Goal: Task Accomplishment & Management: Complete application form

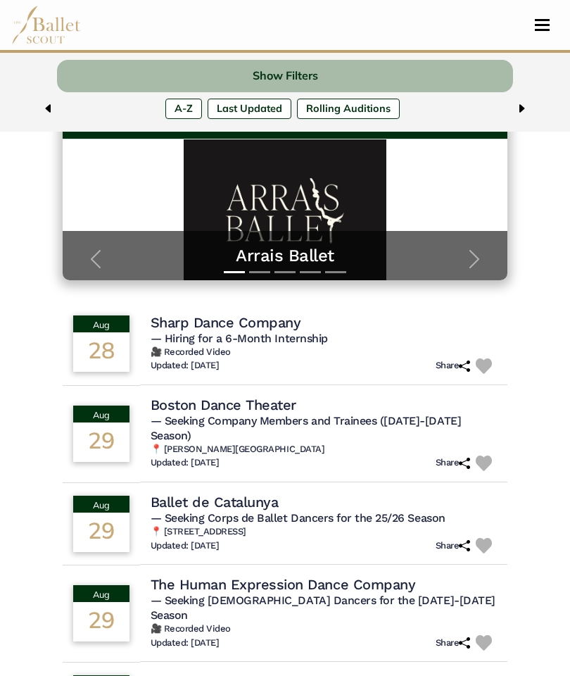
scroll to position [201, 0]
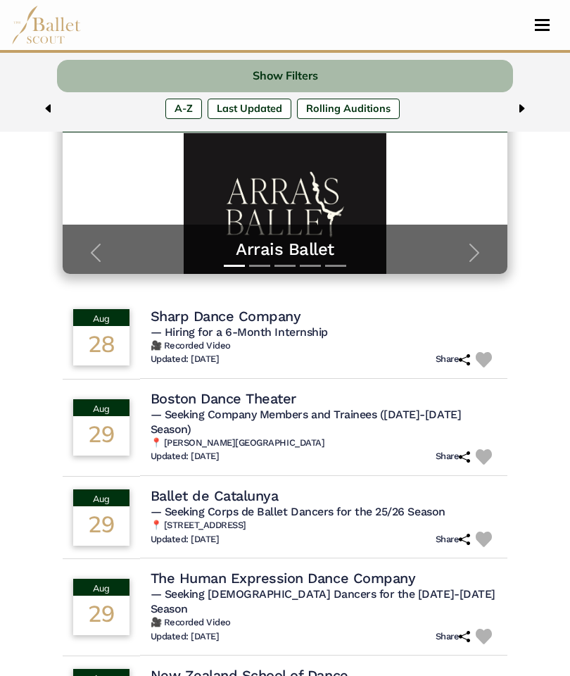
click at [306, 320] on div "Sharp Dance Company" at bounding box center [324, 316] width 347 height 18
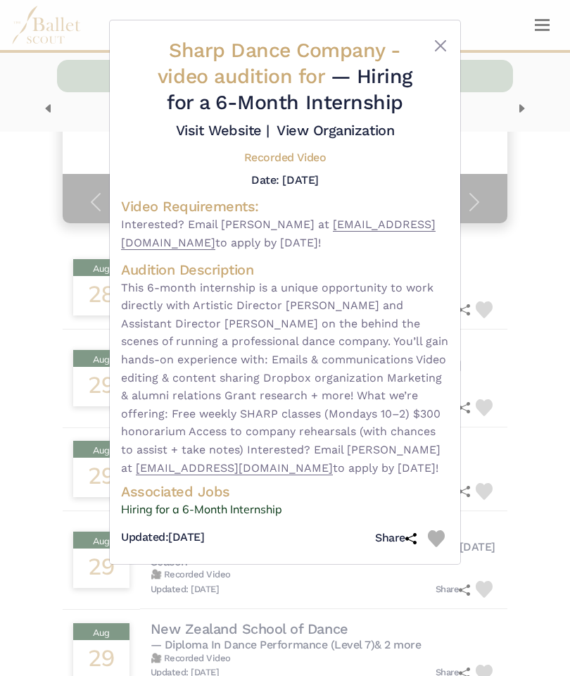
scroll to position [236, 0]
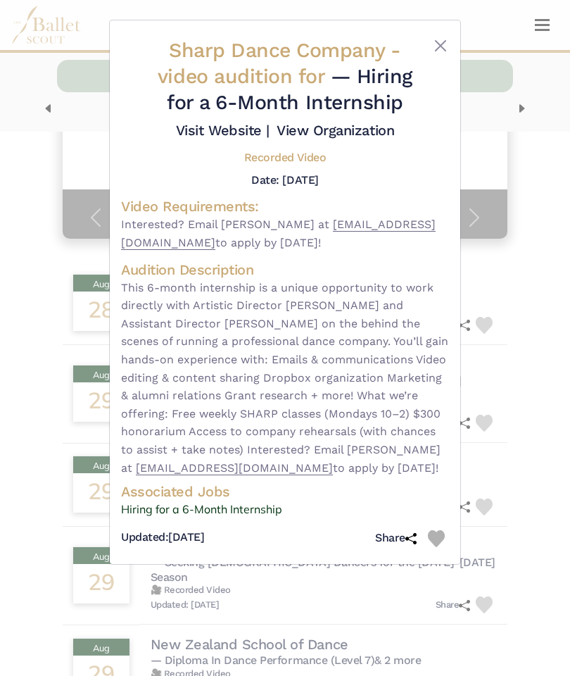
click at [438, 51] on button "Close" at bounding box center [440, 45] width 17 height 17
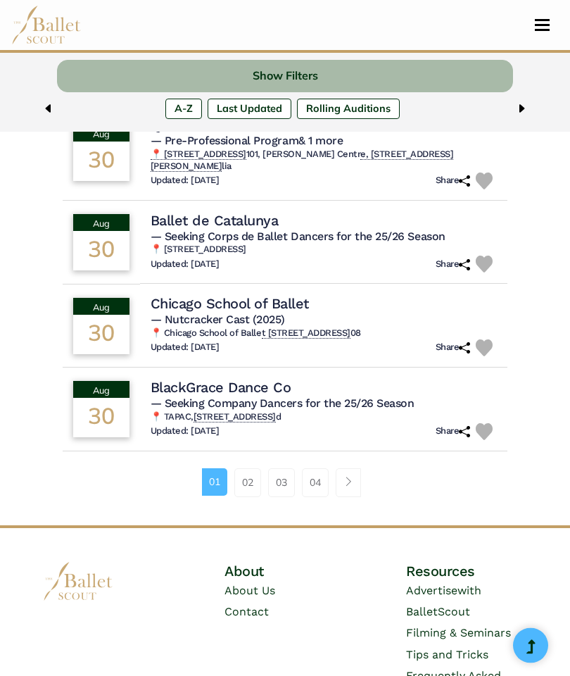
scroll to position [840, 0]
click at [265, 294] on h4 "Chicago School of Ballet" at bounding box center [230, 303] width 158 height 18
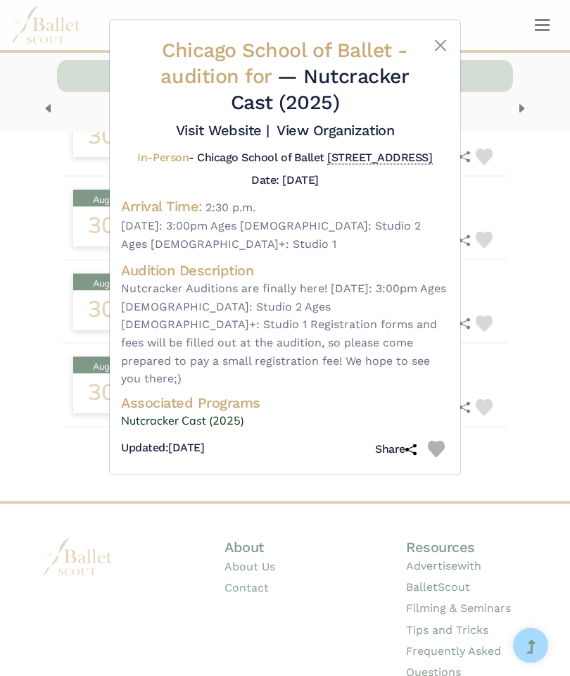
scroll to position [864, 0]
click at [447, 42] on button "Close" at bounding box center [440, 45] width 17 height 17
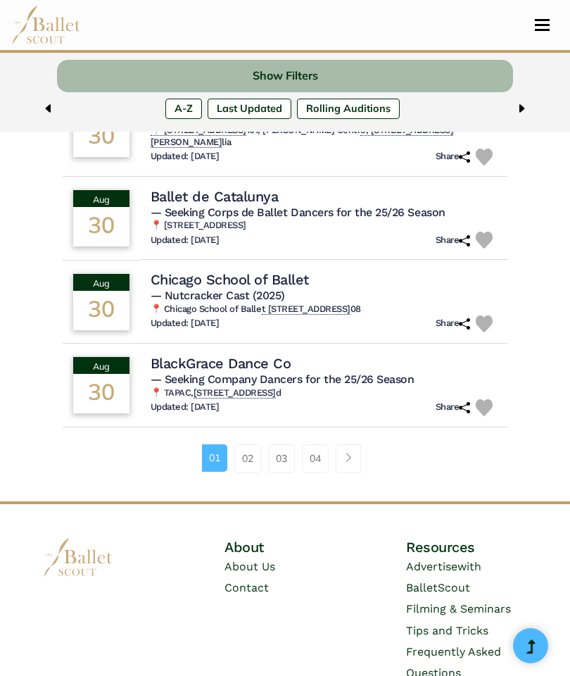
click at [277, 354] on h4 "BlackGrace Dance Co" at bounding box center [221, 363] width 141 height 18
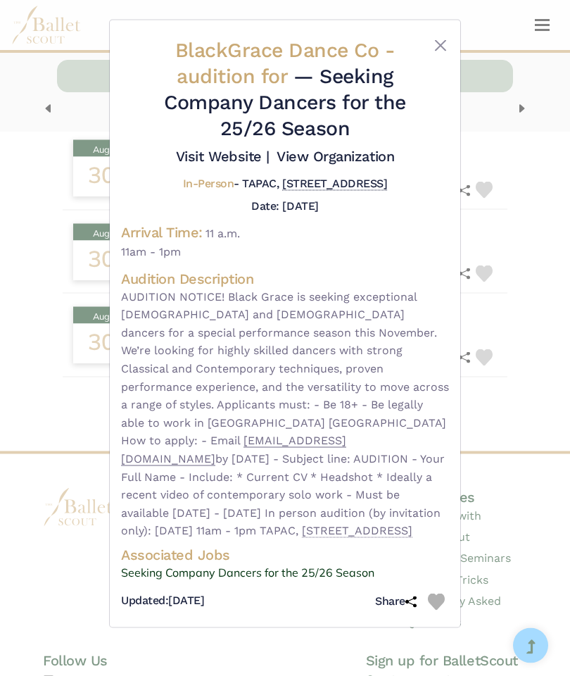
scroll to position [914, 0]
click at [443, 53] on button "Close" at bounding box center [440, 45] width 17 height 17
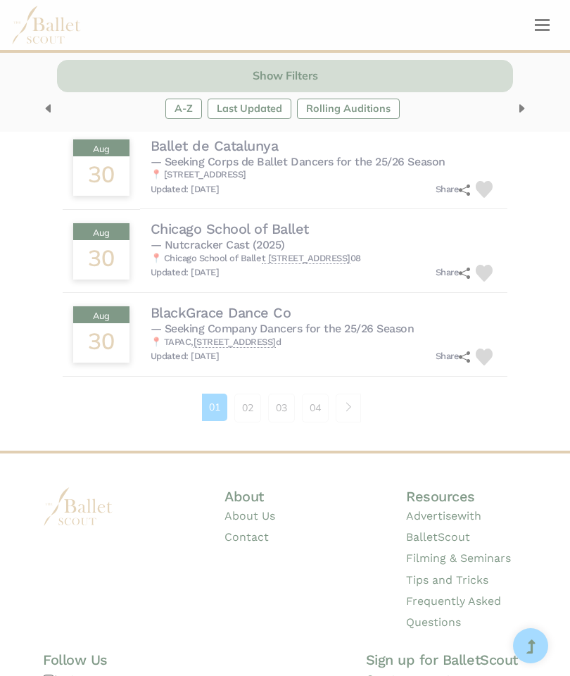
click at [443, 53] on div at bounding box center [435, 57] width 27 height 110
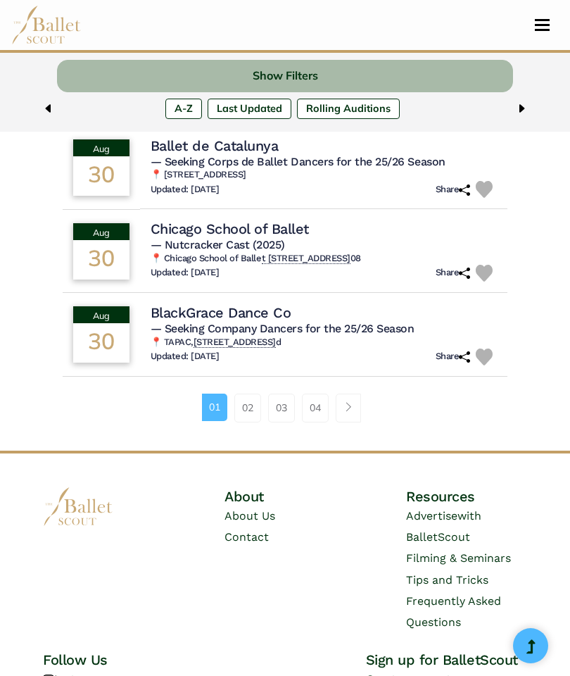
click at [253, 393] on link "02" at bounding box center [247, 407] width 27 height 28
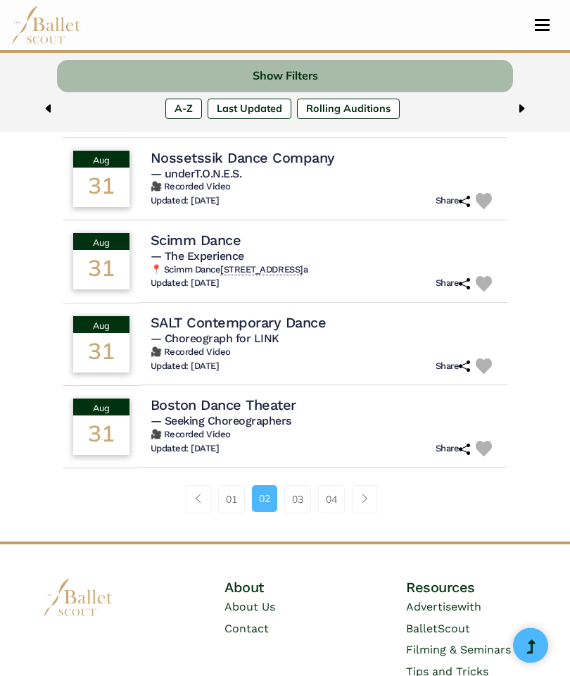
scroll to position [796, 0]
click at [350, 332] on h5 "— Choreograph for LINK" at bounding box center [324, 339] width 347 height 15
click at [315, 320] on h4 "SALT Contemporary Dance" at bounding box center [239, 322] width 176 height 18
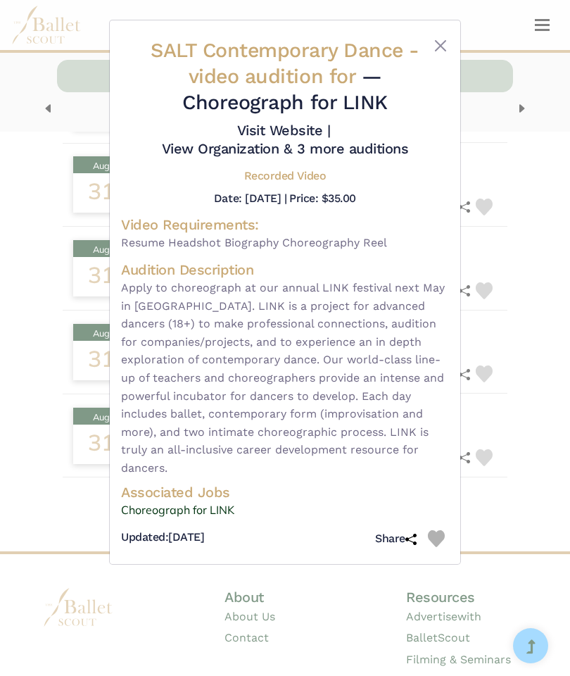
click at [446, 47] on button "Close" at bounding box center [440, 45] width 17 height 17
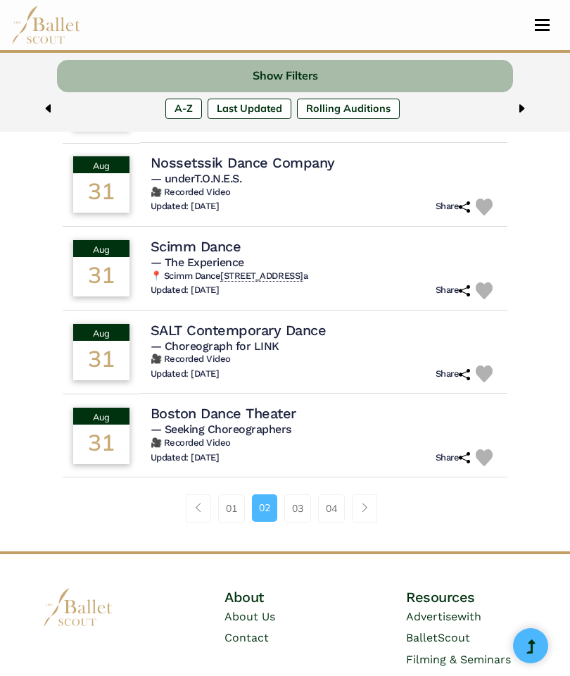
click at [305, 497] on link "03" at bounding box center [297, 508] width 27 height 28
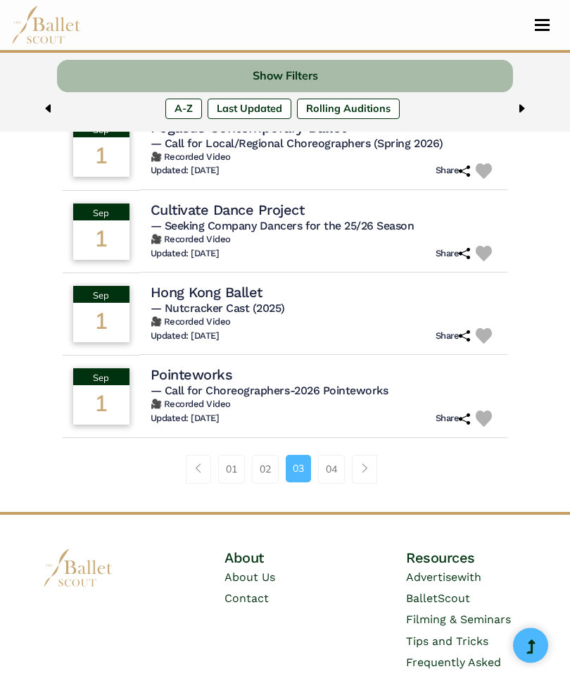
scroll to position [802, 0]
click at [332, 374] on div "Pointeworks" at bounding box center [324, 374] width 347 height 18
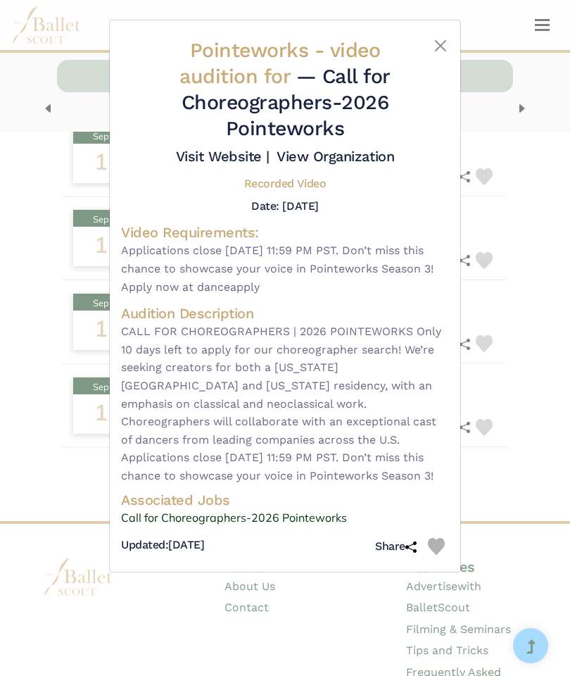
click at [529, 235] on div "Pointeworks - video audition for — Call for Choreographers-2026 Pointeworks Vis…" at bounding box center [285, 338] width 570 height 676
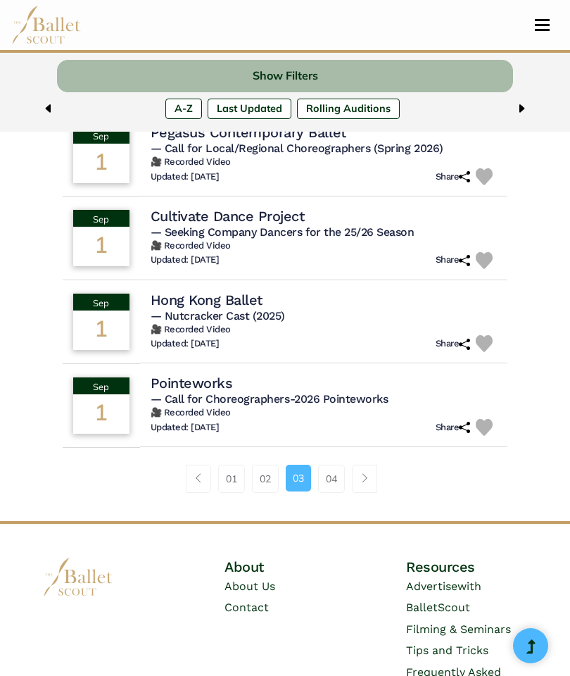
click at [336, 471] on link "04" at bounding box center [331, 479] width 27 height 28
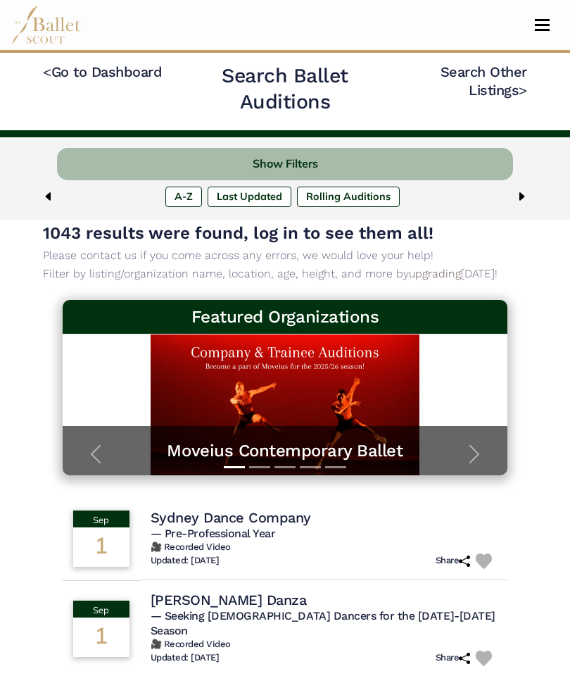
click at [61, 37] on img at bounding box center [46, 25] width 70 height 39
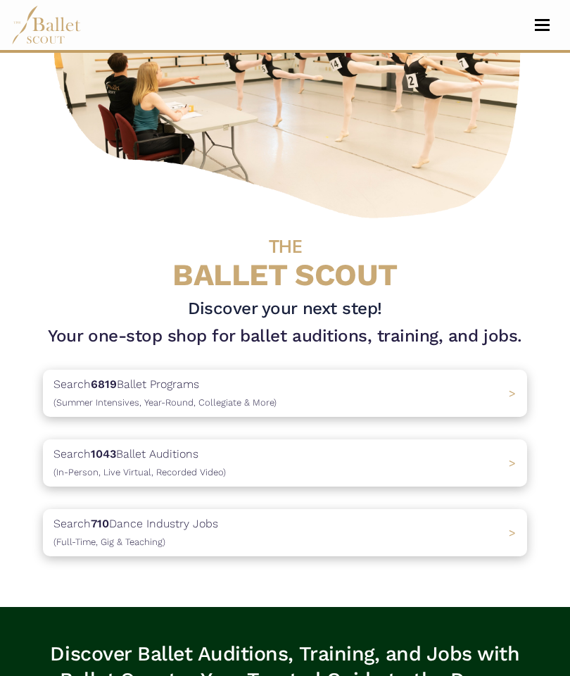
scroll to position [186, 0]
click at [368, 467] on div "Search 1043 Ballet Auditions (In-Person, Live Virtual, Recorded Video) >" at bounding box center [285, 462] width 484 height 47
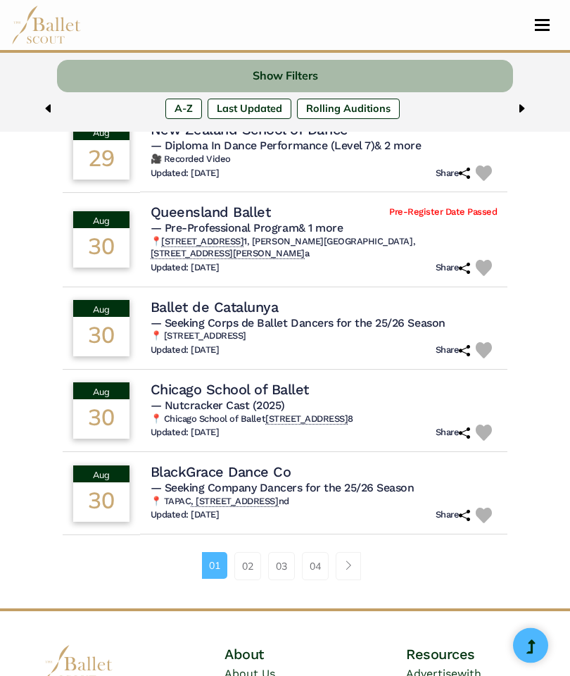
scroll to position [747, 0]
click at [358, 552] on link "Page navigation example" at bounding box center [348, 566] width 25 height 28
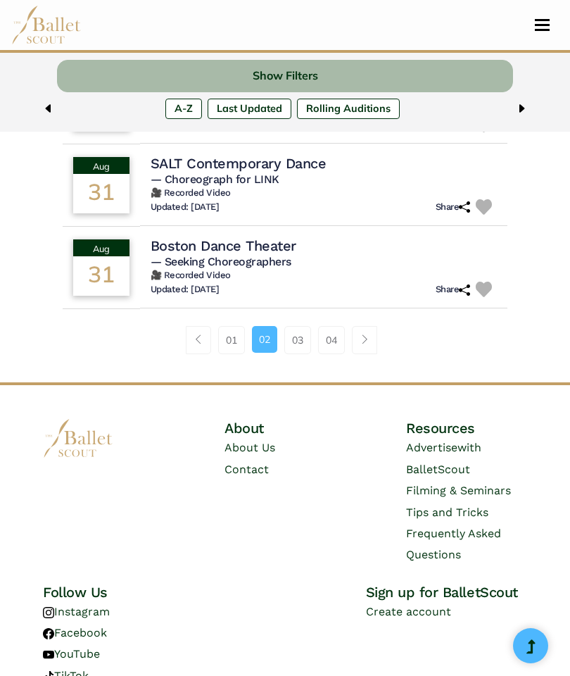
scroll to position [944, 0]
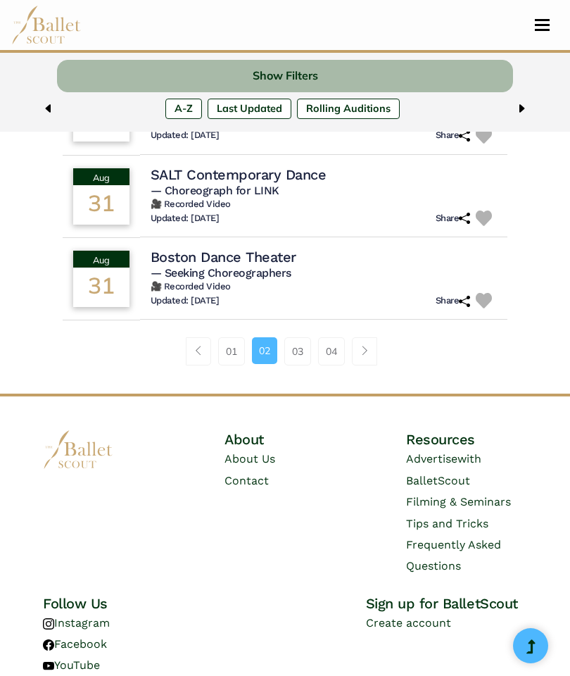
click at [336, 345] on link "04" at bounding box center [331, 351] width 27 height 28
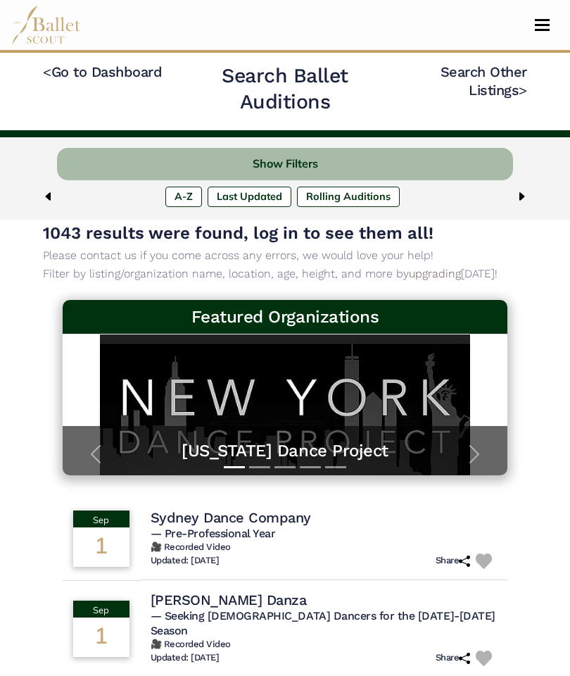
click at [51, 34] on img at bounding box center [46, 25] width 70 height 39
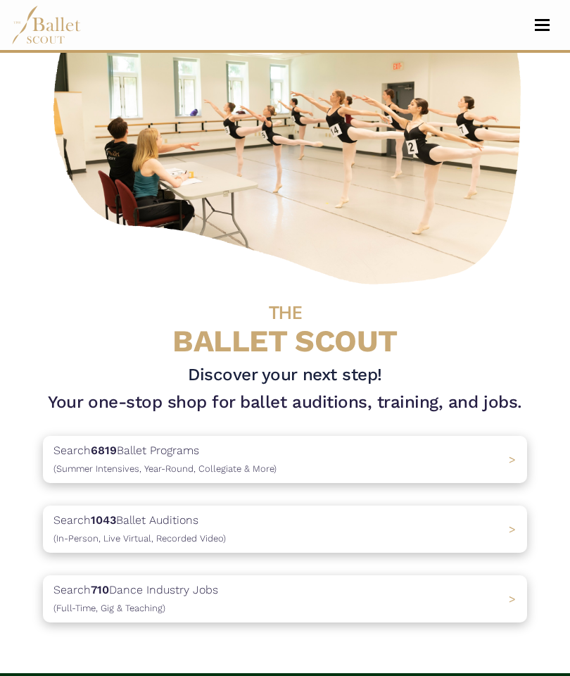
scroll to position [137, 0]
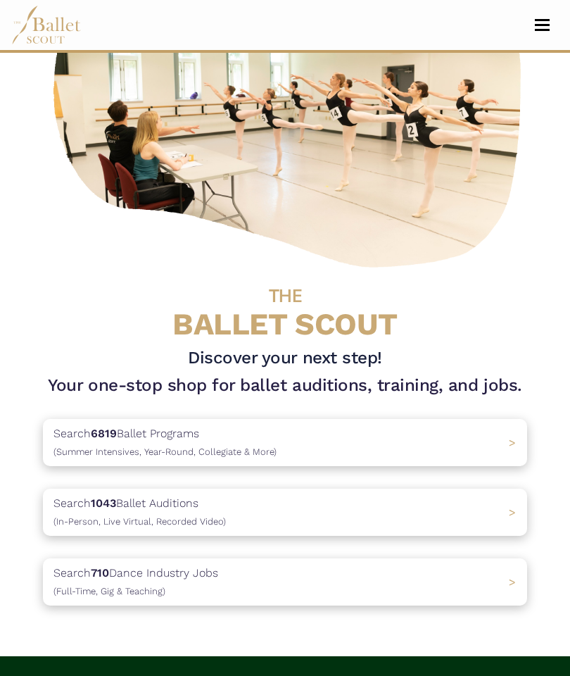
click at [279, 583] on div "Search 710 Dance Industry Jobs ([DEMOGRAPHIC_DATA], [DEMOGRAPHIC_DATA] & Teachi…" at bounding box center [285, 581] width 484 height 47
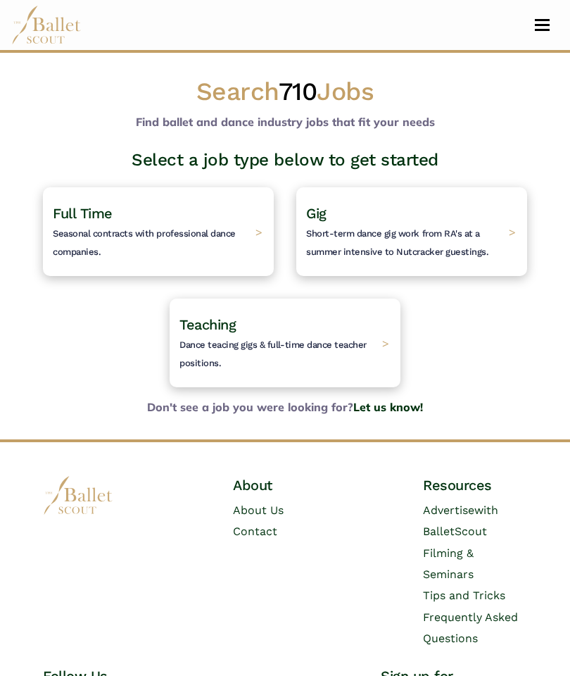
click at [329, 350] on span "Dance teacing gigs & full-time dance teacher positions." at bounding box center [272, 353] width 187 height 29
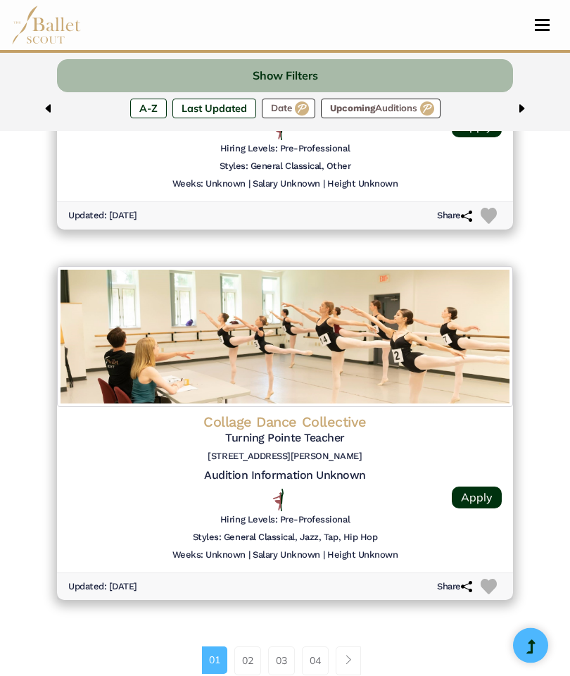
scroll to position [3390, 0]
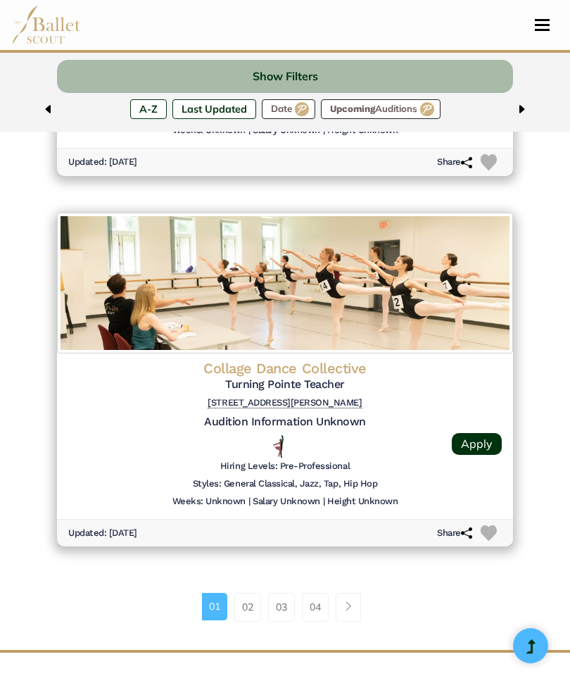
click at [247, 593] on link "02" at bounding box center [247, 607] width 27 height 28
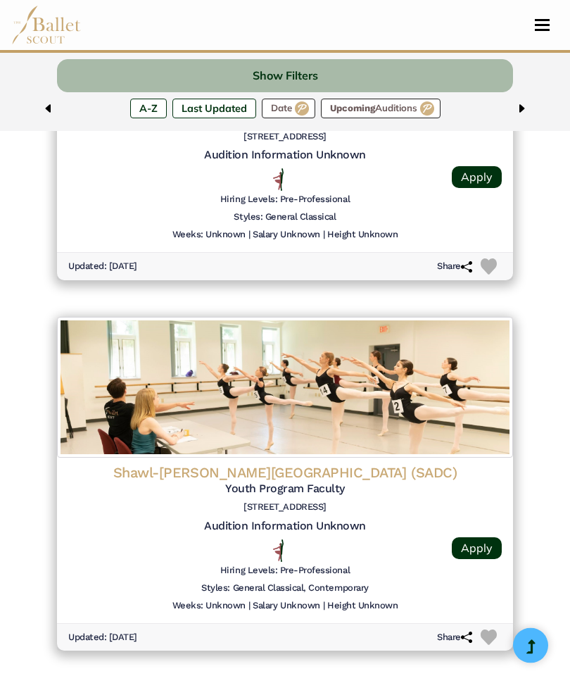
scroll to position [3319, 0]
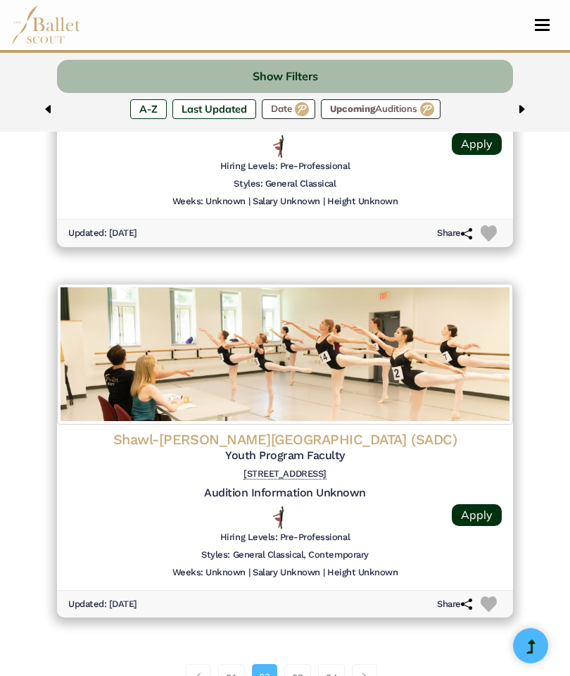
click at [303, 664] on link "03" at bounding box center [297, 678] width 27 height 28
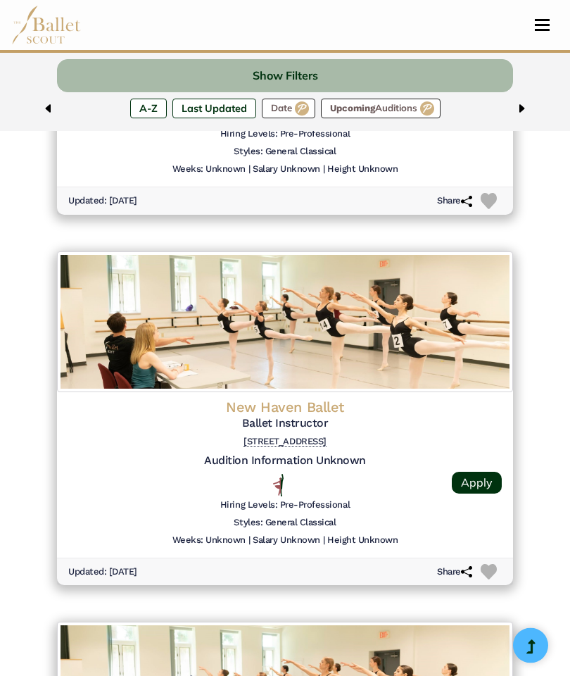
scroll to position [1869, 0]
click at [457, 566] on h6 "Share" at bounding box center [454, 572] width 35 height 12
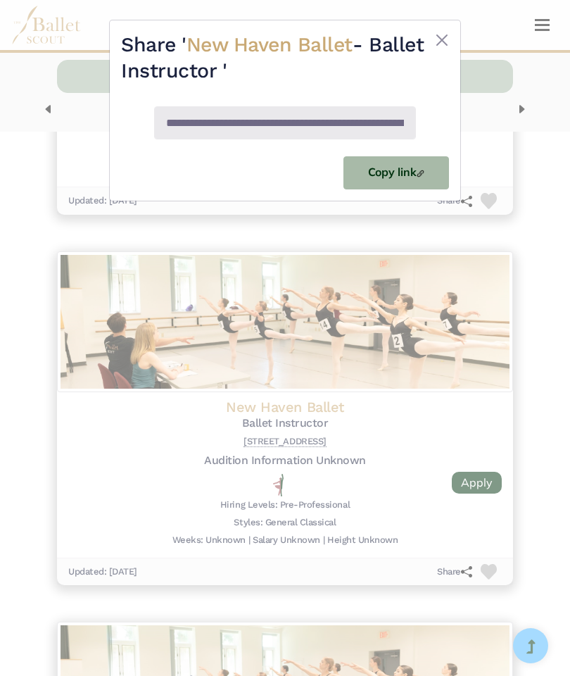
click at [419, 174] on img at bounding box center [421, 174] width 8 height 8
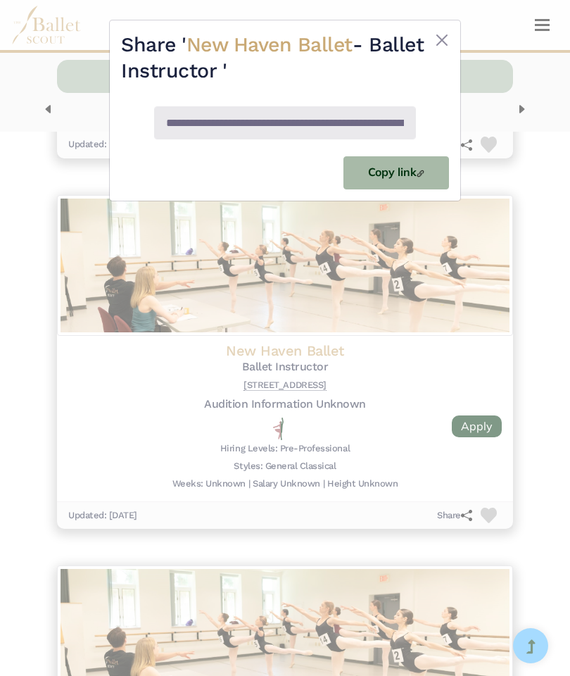
click at [435, 43] on button "Close" at bounding box center [442, 40] width 14 height 17
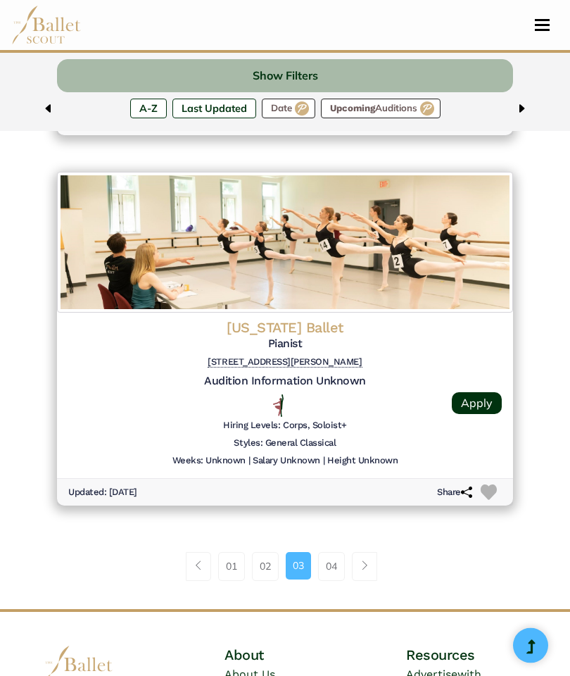
scroll to position [3443, 0]
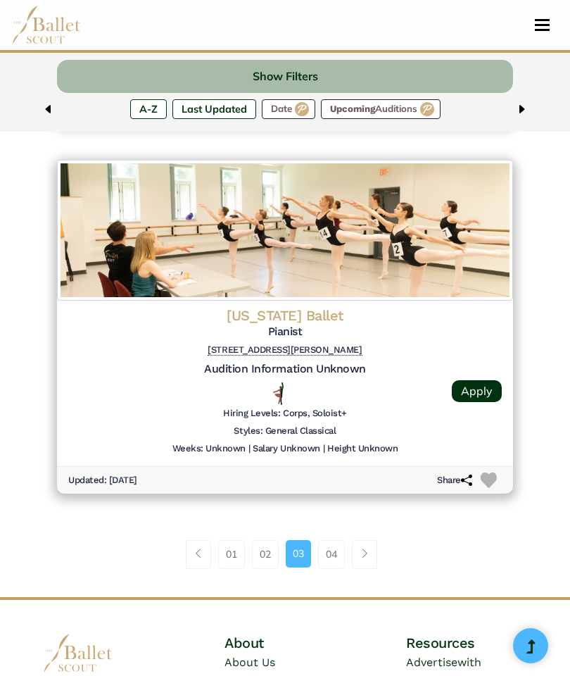
click at [336, 540] on link "04" at bounding box center [331, 554] width 27 height 28
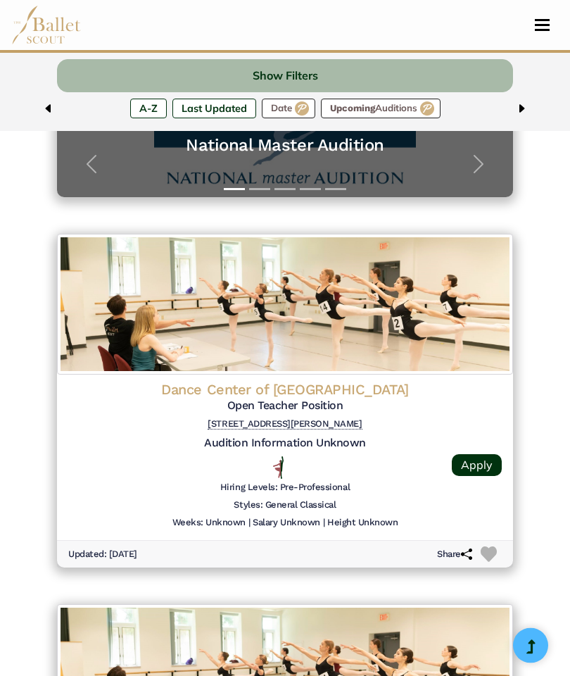
scroll to position [403, 0]
click at [56, 34] on img at bounding box center [46, 25] width 70 height 39
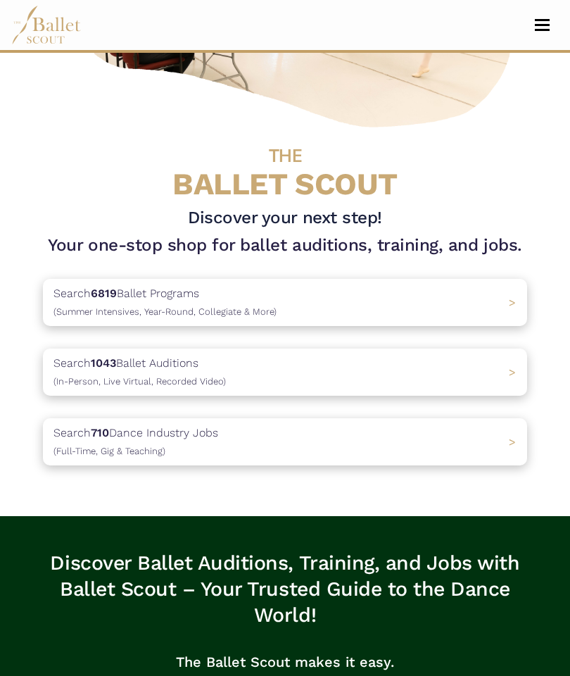
scroll to position [277, 0]
click at [416, 298] on div "Search 6819 Ballet Programs (Summer Intensives, Year-Round, Collegiate & More) >" at bounding box center [285, 302] width 484 height 47
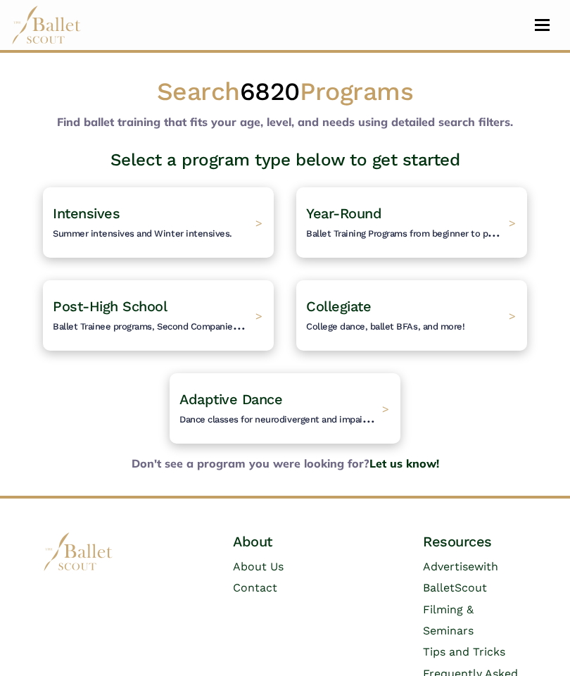
click at [55, 33] on img at bounding box center [46, 25] width 70 height 39
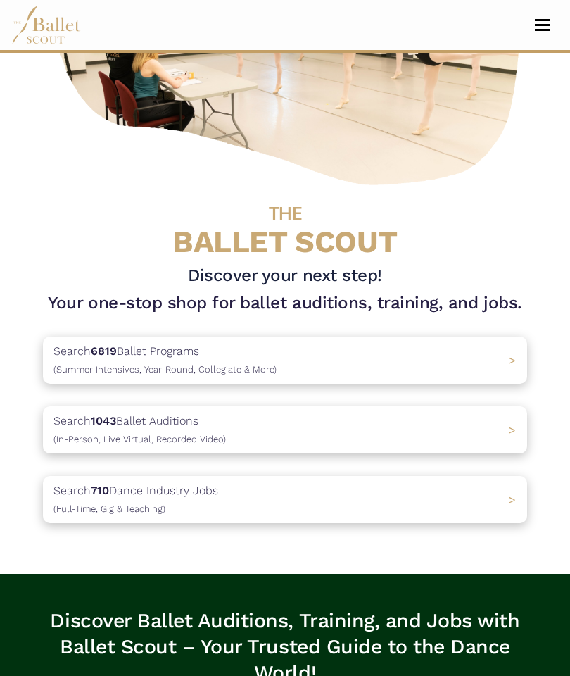
scroll to position [233, 0]
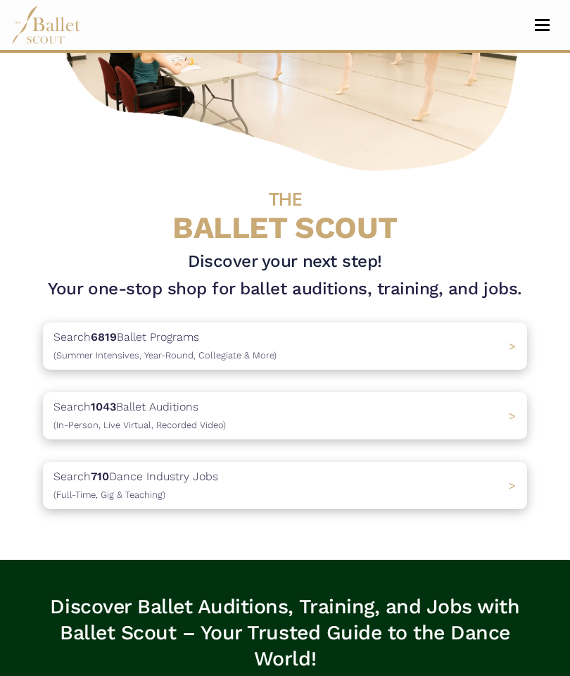
click at [393, 415] on div "Search 1043 Ballet Auditions (In-Person, Live Virtual, Recorded Video) >" at bounding box center [285, 415] width 484 height 47
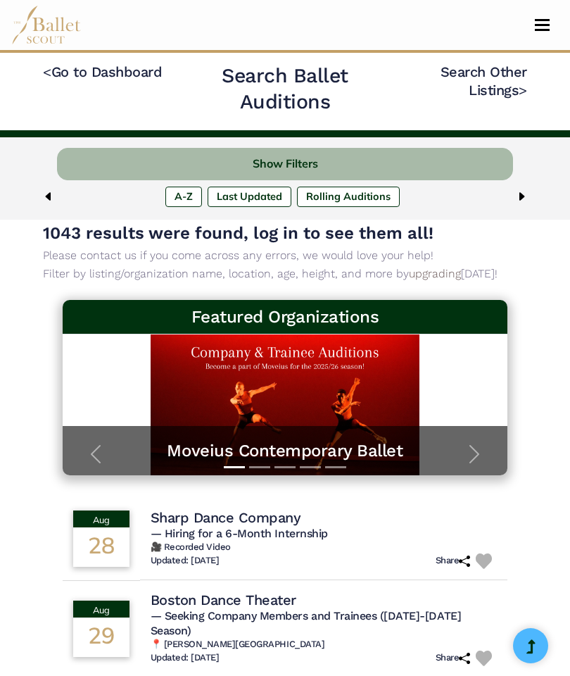
click at [413, 235] on span "1043 results were found, log in to see them all!" at bounding box center [238, 233] width 391 height 20
click at [546, 29] on span "Toggle navigation" at bounding box center [542, 30] width 15 height 2
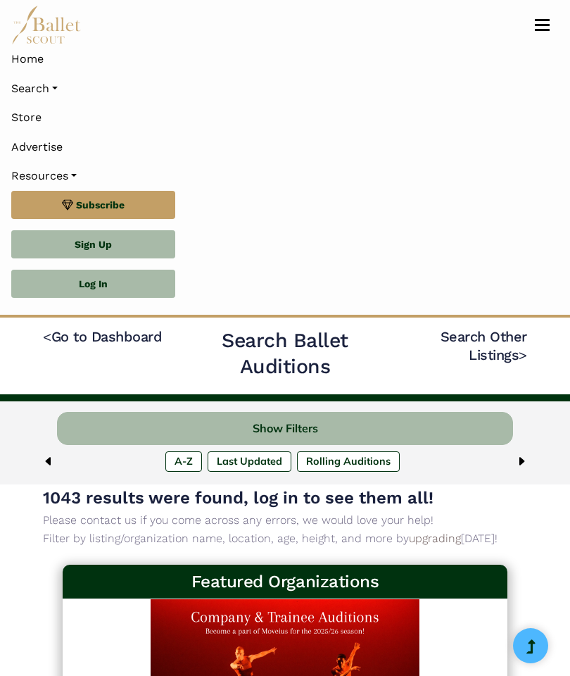
click at [146, 232] on link "Sign Up" at bounding box center [93, 244] width 164 height 28
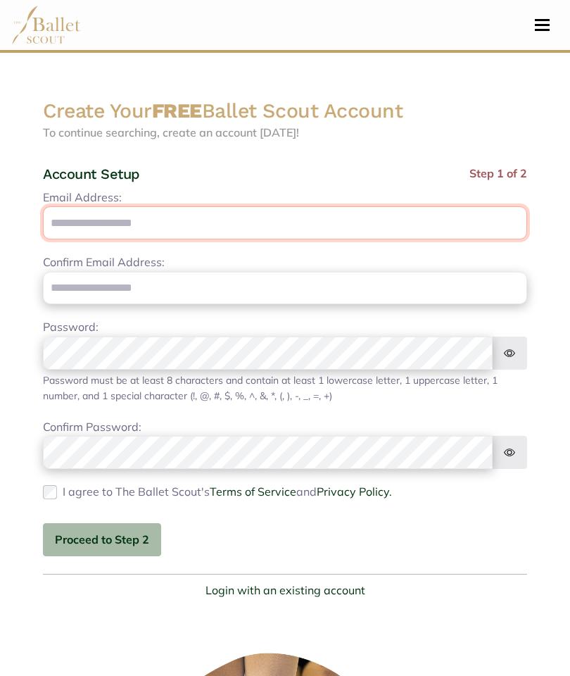
click at [217, 230] on input "Email Address:" at bounding box center [285, 222] width 484 height 33
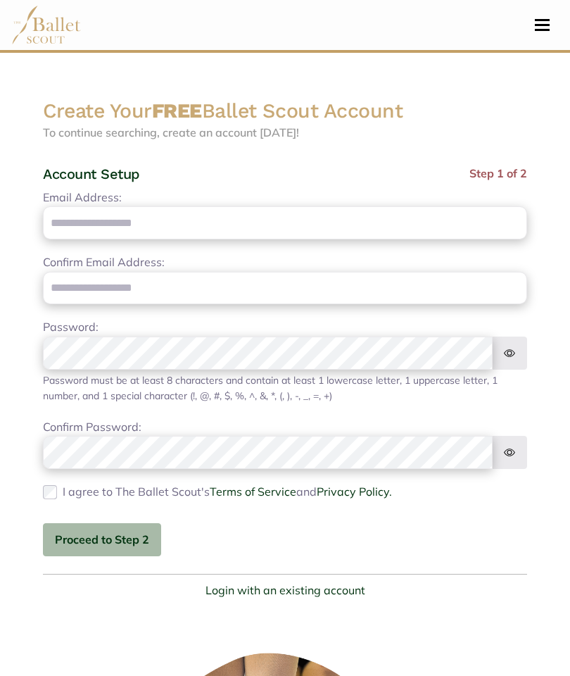
type input "**********"
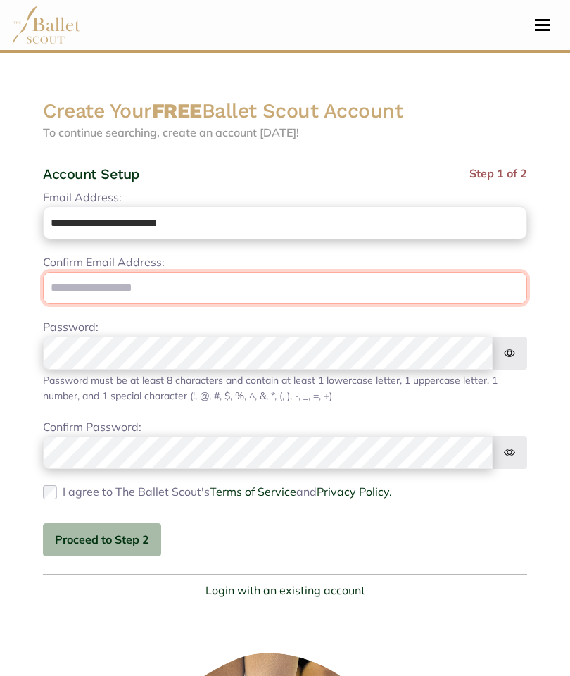
type input "**********"
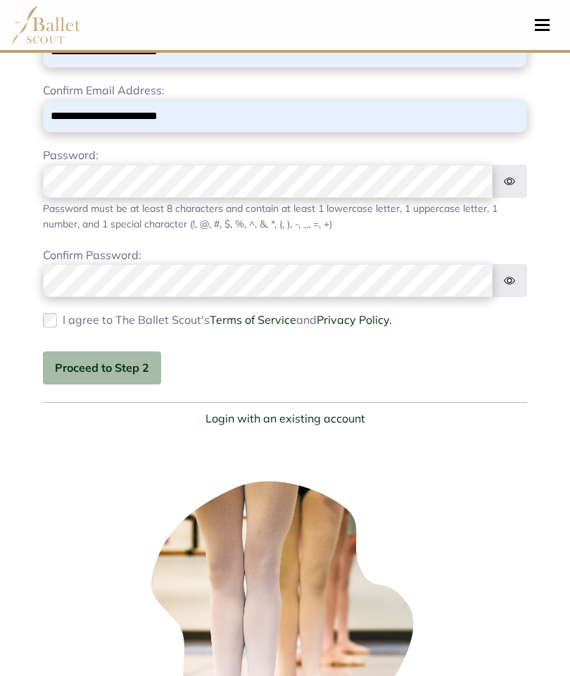
click at [120, 372] on button "Proceed to Step 2" at bounding box center [102, 367] width 118 height 33
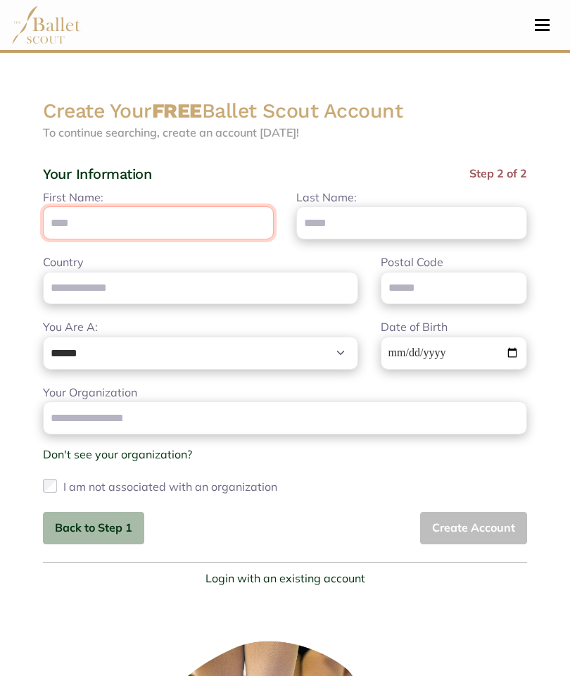
click at [227, 221] on input "First Name:" at bounding box center [158, 222] width 231 height 33
type input "*****"
type input "******"
type input "**********"
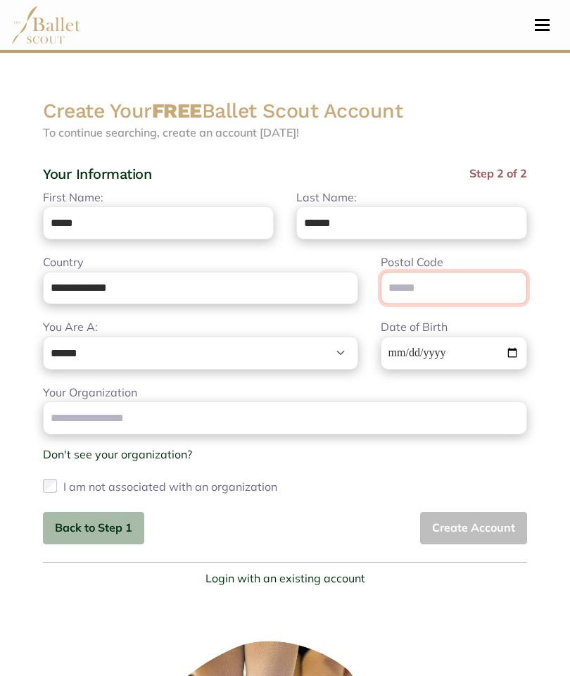
type input "*****"
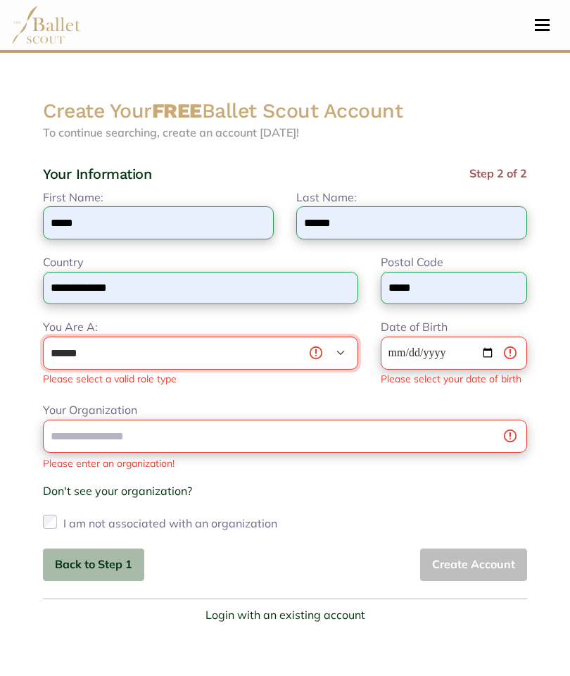
click at [253, 351] on select "**********" at bounding box center [200, 352] width 315 height 33
select select "***"
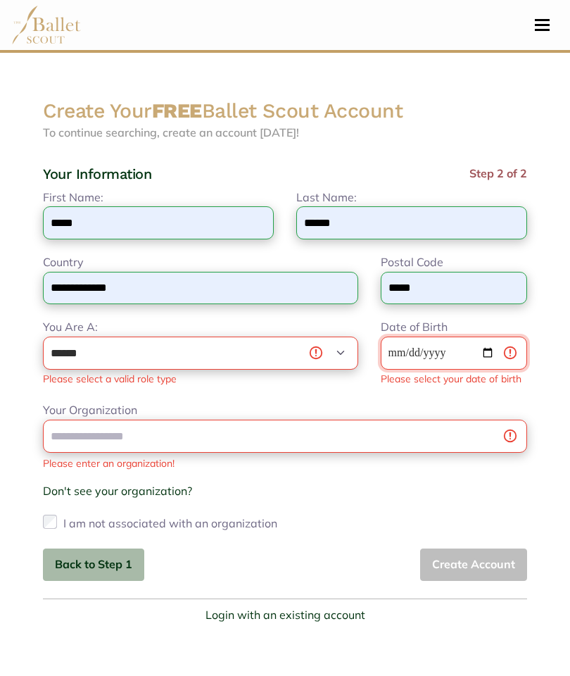
click at [477, 357] on input "Date of Birth" at bounding box center [454, 352] width 146 height 33
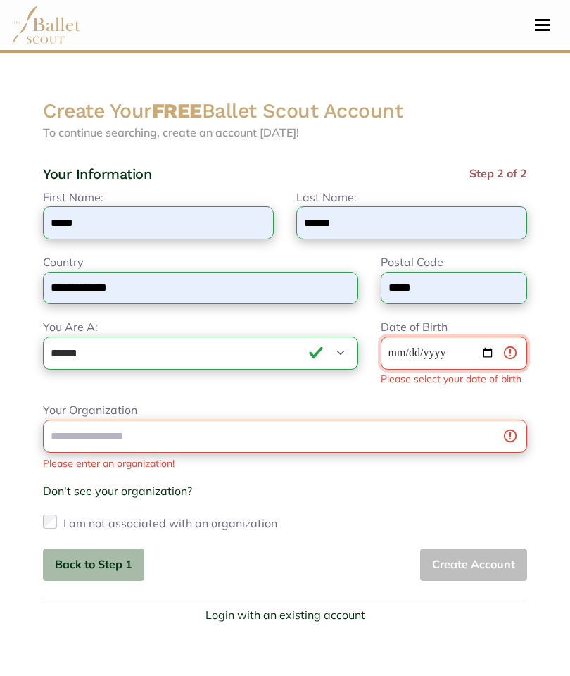
type input "**********"
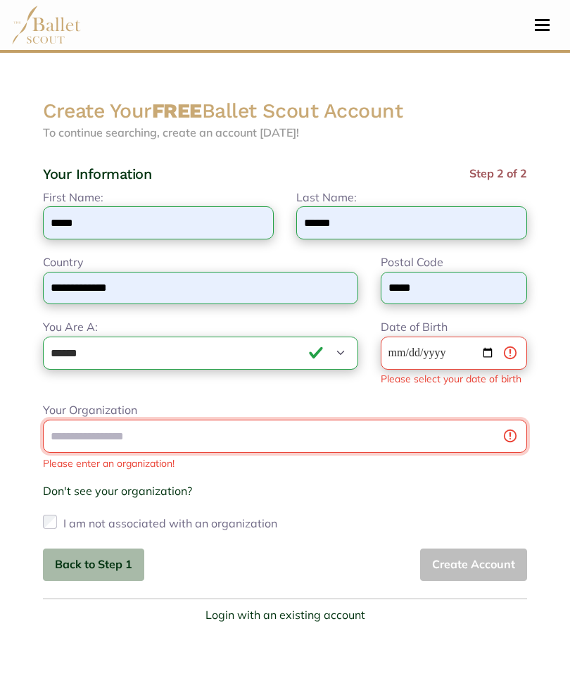
click at [282, 436] on div "Your Organization Please enter an organization! Don't see your organization? × …" at bounding box center [285, 467] width 484 height 132
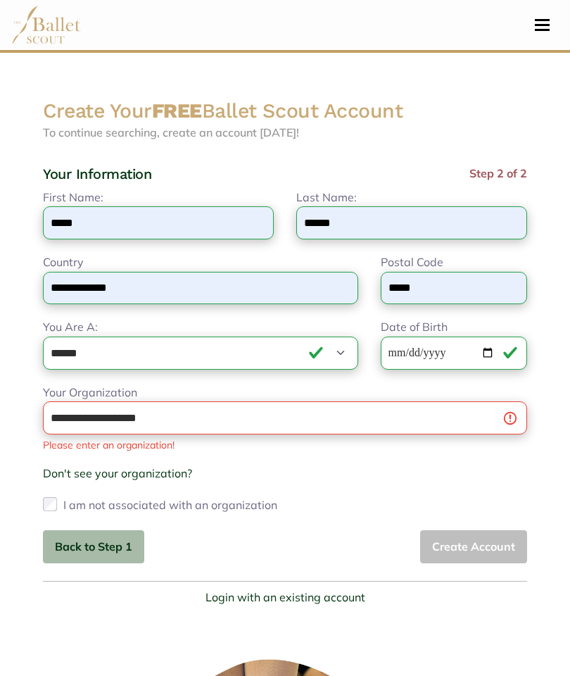
click at [493, 441] on div "Please enter an organization!" at bounding box center [285, 444] width 484 height 15
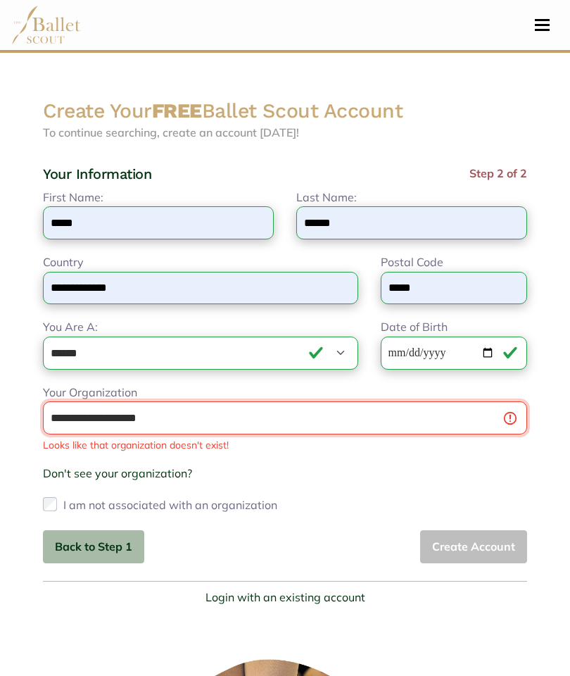
click at [240, 427] on input "**********" at bounding box center [285, 417] width 484 height 33
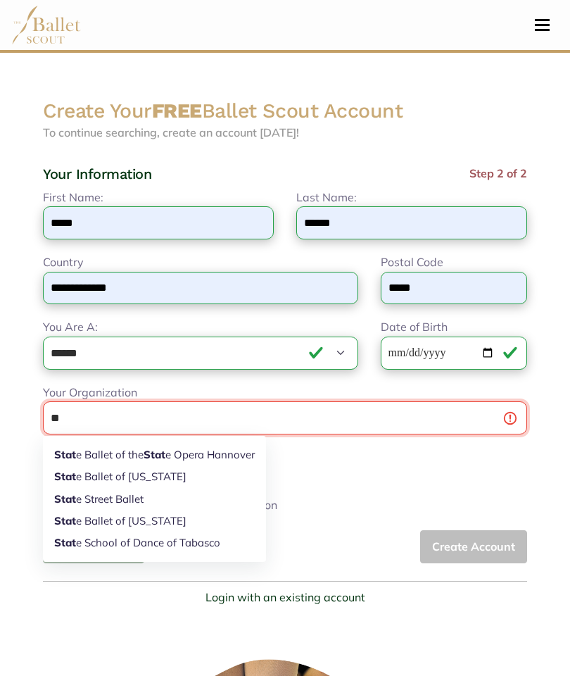
type input "*"
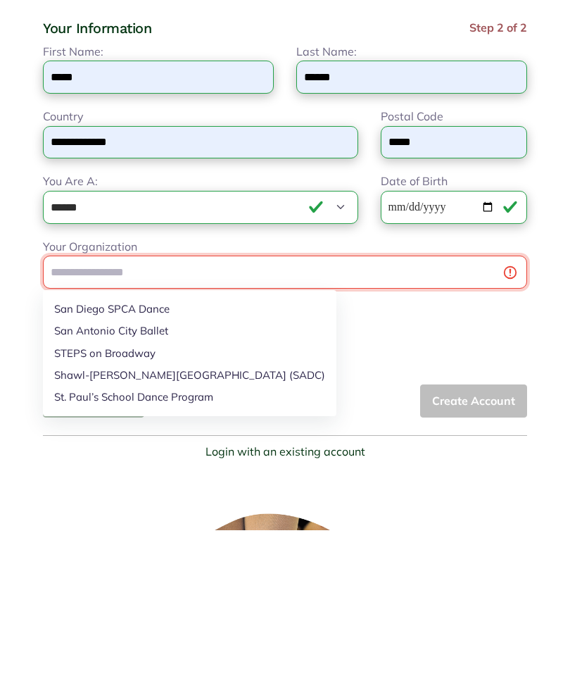
click at [171, 488] on link "STEPS on Broadway" at bounding box center [190, 499] width 294 height 22
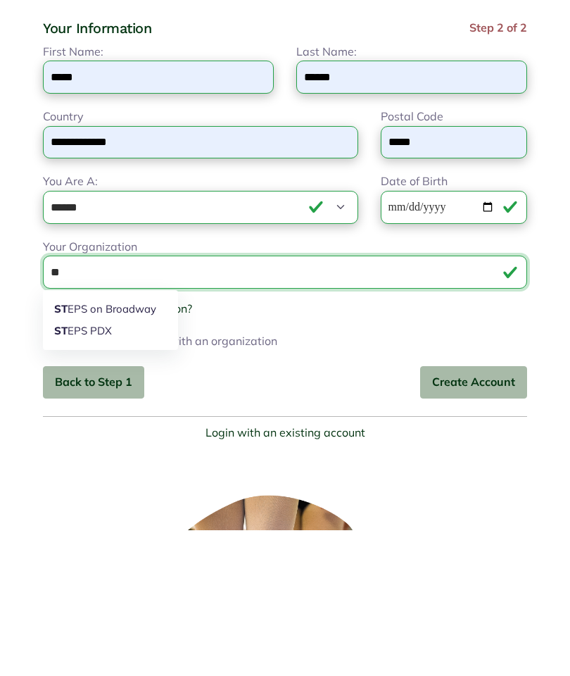
type input "*"
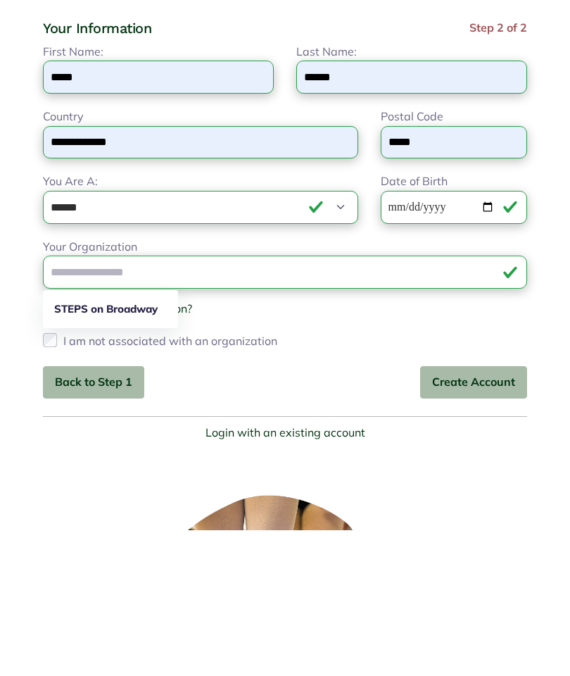
click at [50, 384] on div "**********" at bounding box center [285, 441] width 484 height 114
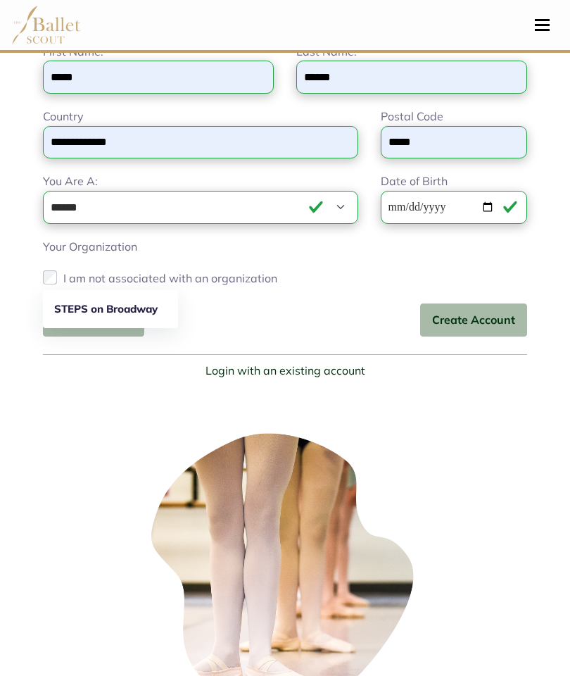
click at [493, 319] on button "Create Account" at bounding box center [473, 319] width 107 height 33
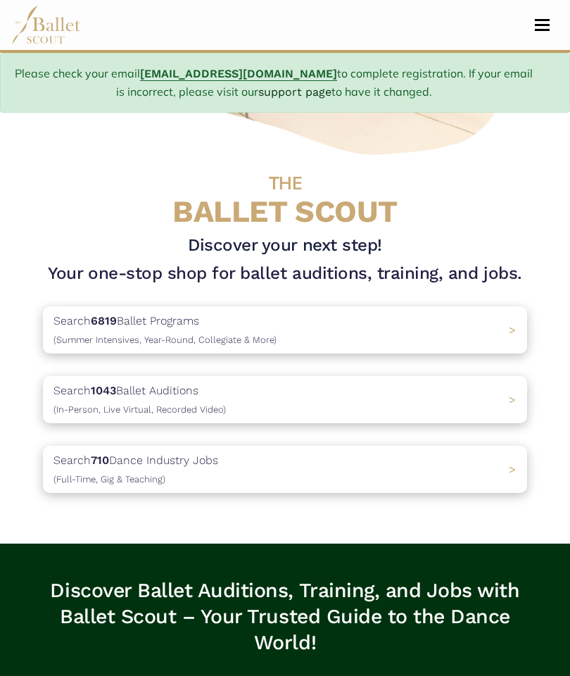
scroll to position [331, 0]
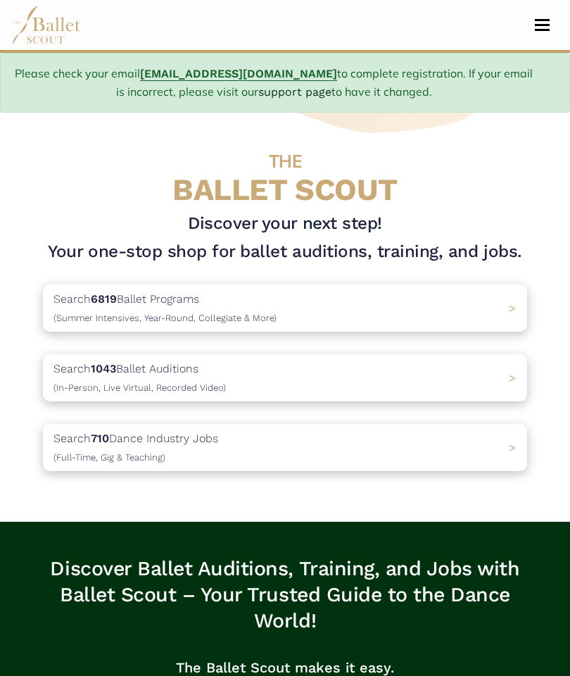
click at [313, 375] on div "Search 1043 Ballet Auditions (In-Person, Live Virtual, Recorded Video) >" at bounding box center [285, 377] width 484 height 47
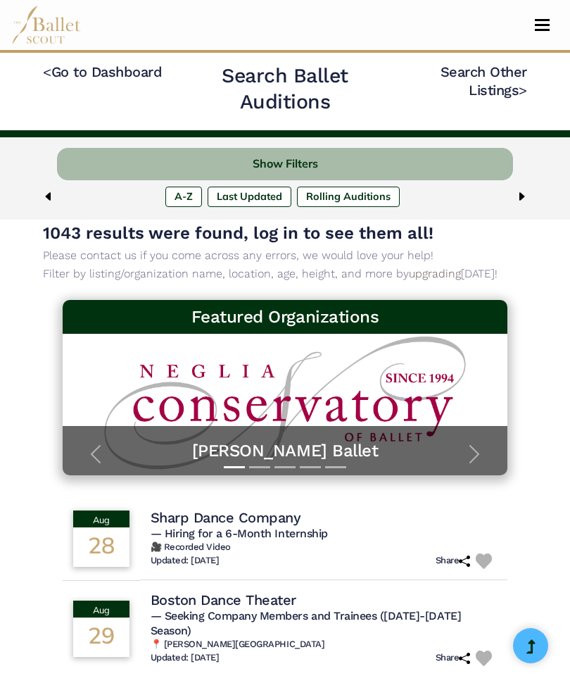
click at [351, 410] on link "[PERSON_NAME] Ballet YEAR-ROUND APPLICATIONS OPEN Discover the difference of ye…" at bounding box center [285, 404] width 417 height 113
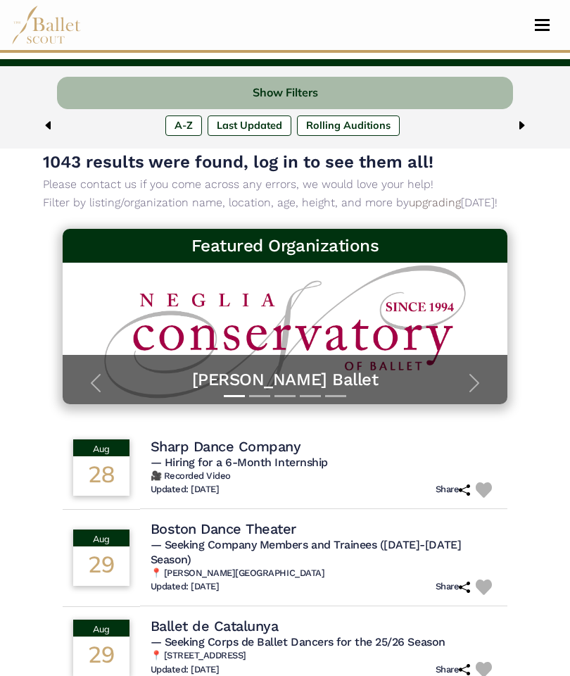
scroll to position [66, 0]
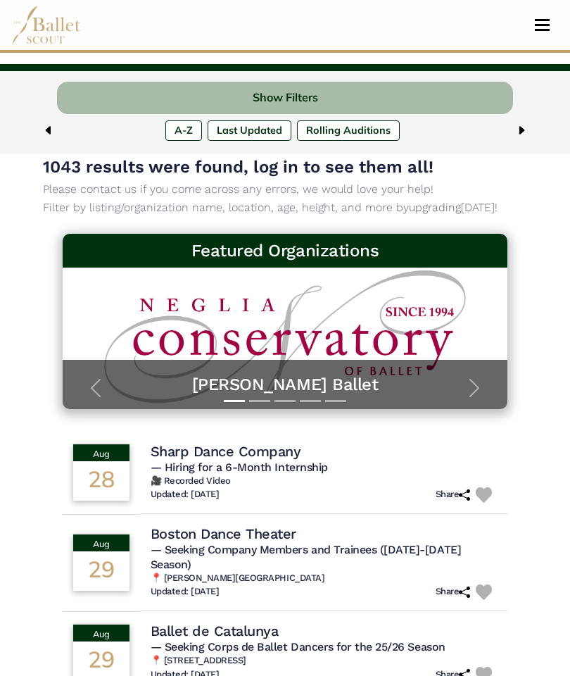
click at [474, 380] on span "button" at bounding box center [474, 388] width 23 height 23
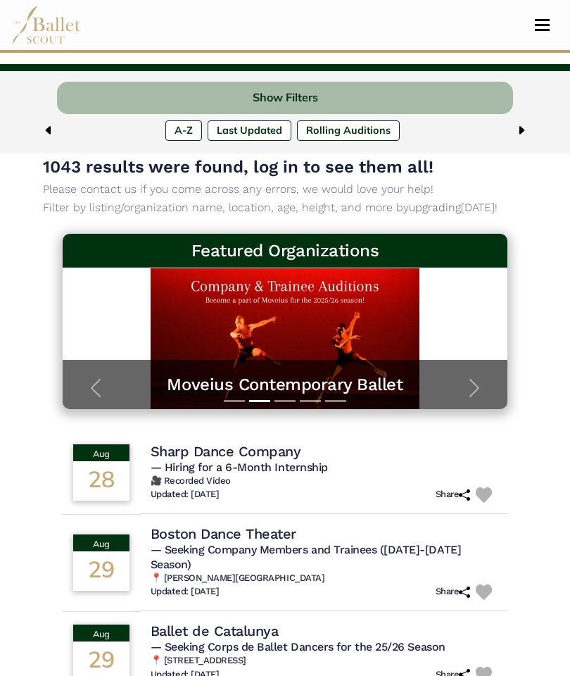
click at [477, 381] on span "button" at bounding box center [474, 388] width 23 height 23
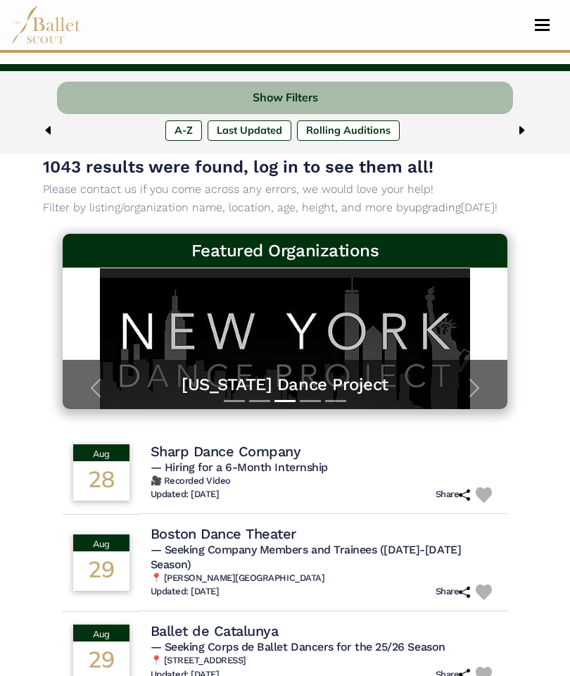
click at [474, 386] on span "button" at bounding box center [474, 388] width 23 height 23
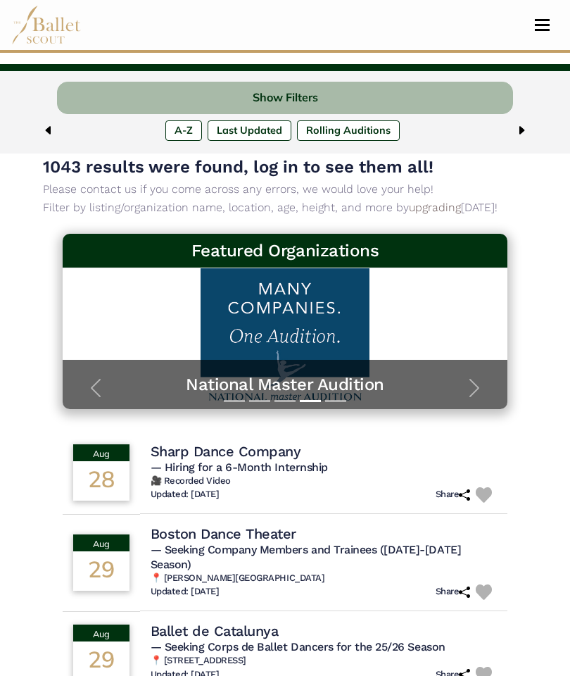
click at [473, 389] on span "button" at bounding box center [474, 388] width 23 height 23
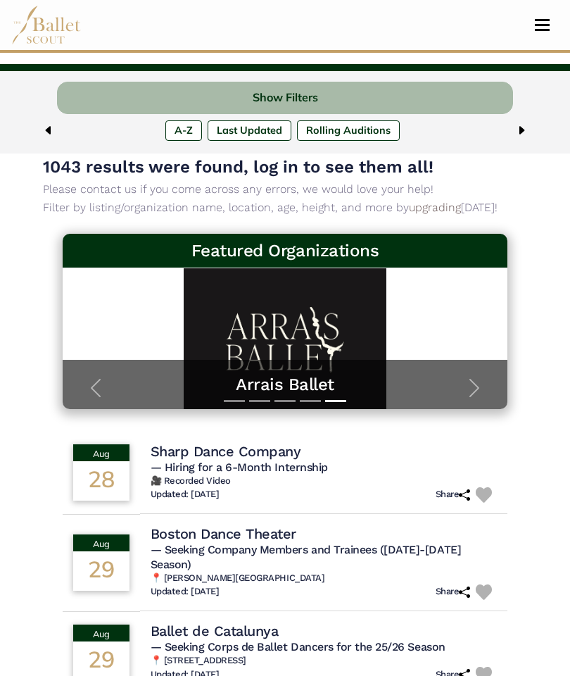
click at [484, 384] on span "button" at bounding box center [474, 388] width 23 height 23
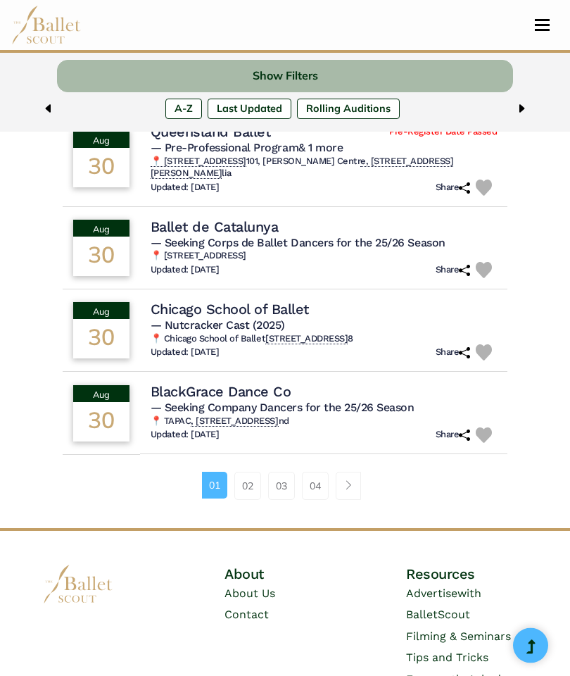
scroll to position [827, 0]
click at [324, 472] on link "04" at bounding box center [315, 486] width 27 height 28
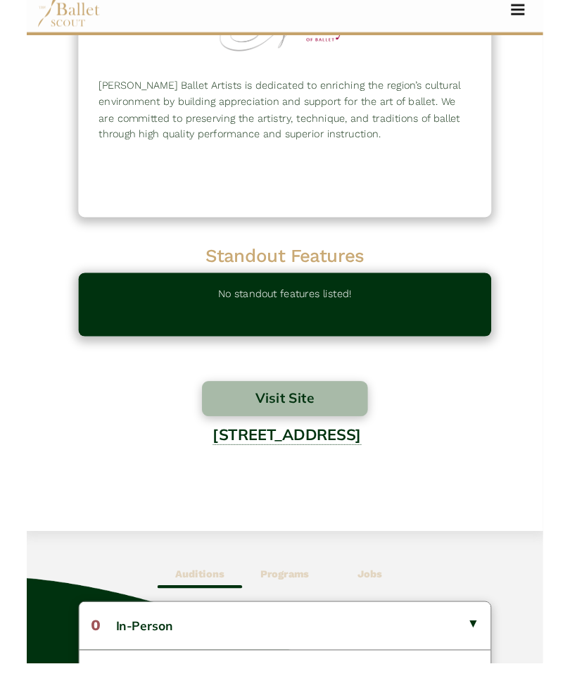
scroll to position [198, 0]
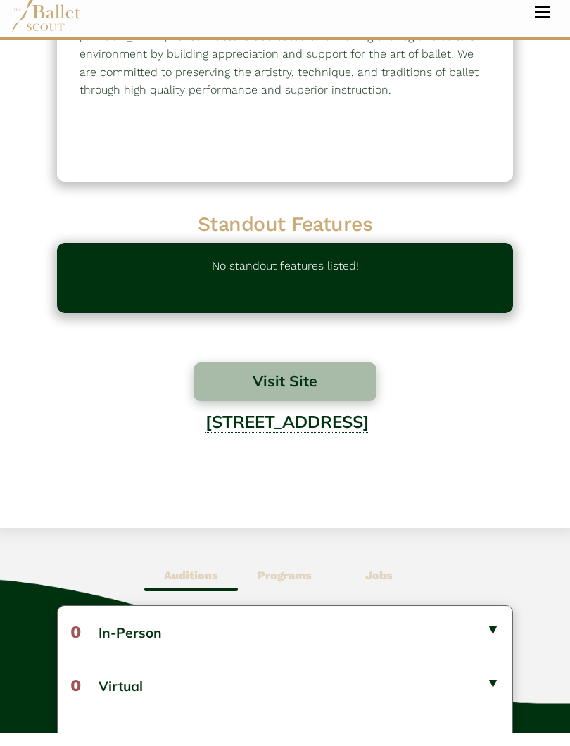
click at [348, 385] on button "Visit Site" at bounding box center [285, 394] width 182 height 39
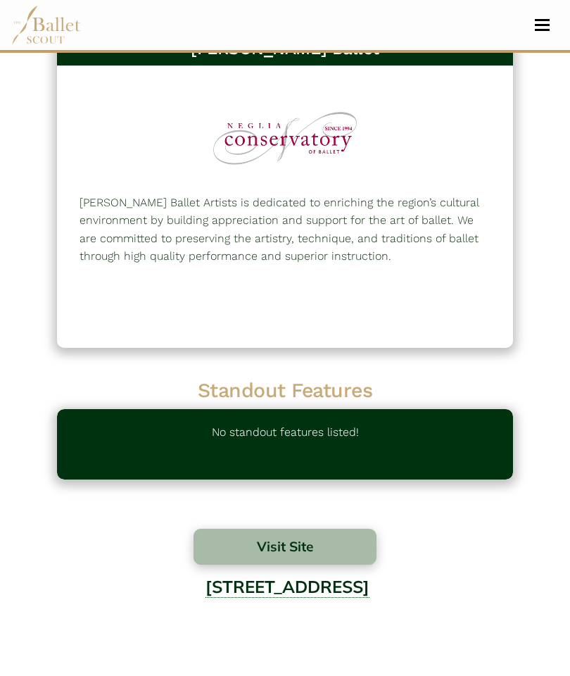
scroll to position [0, 0]
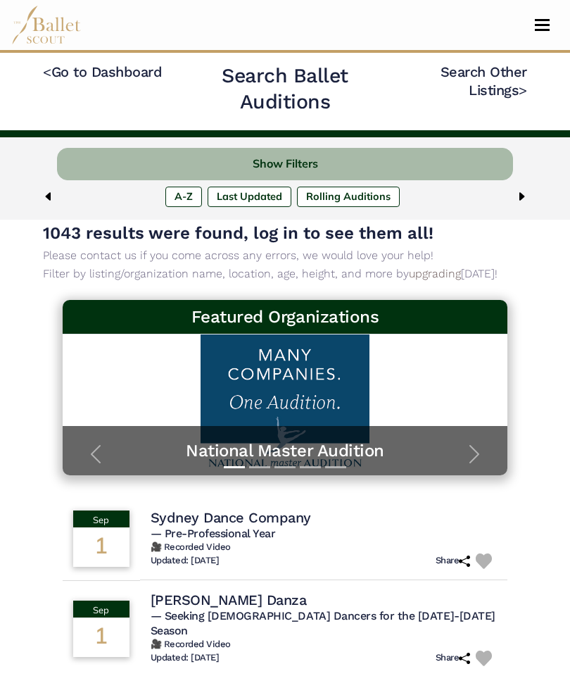
click at [270, 194] on label "Last Updated" at bounding box center [250, 197] width 84 height 20
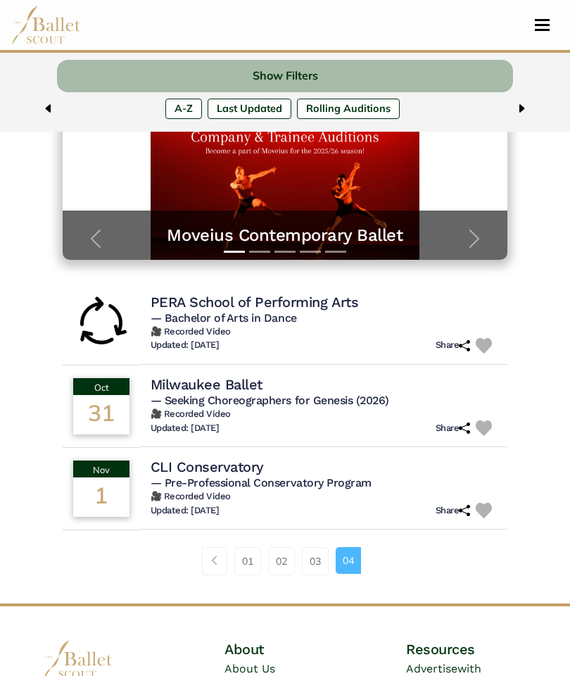
scroll to position [217, 0]
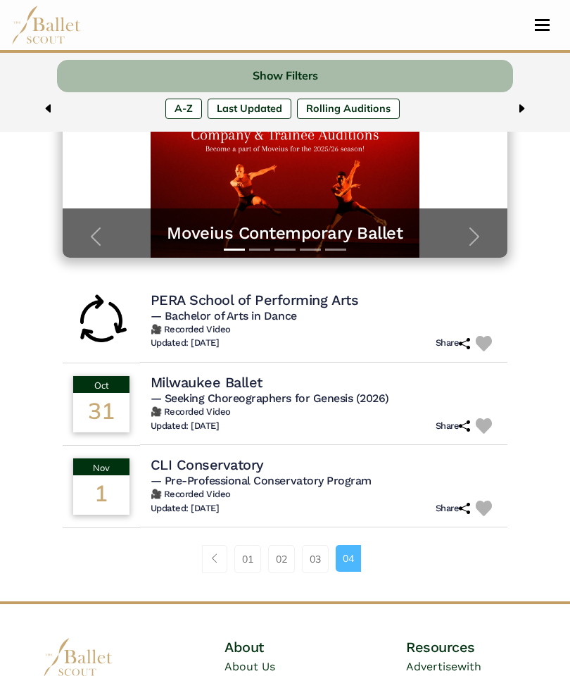
click at [222, 550] on link "Page navigation example" at bounding box center [214, 559] width 25 height 28
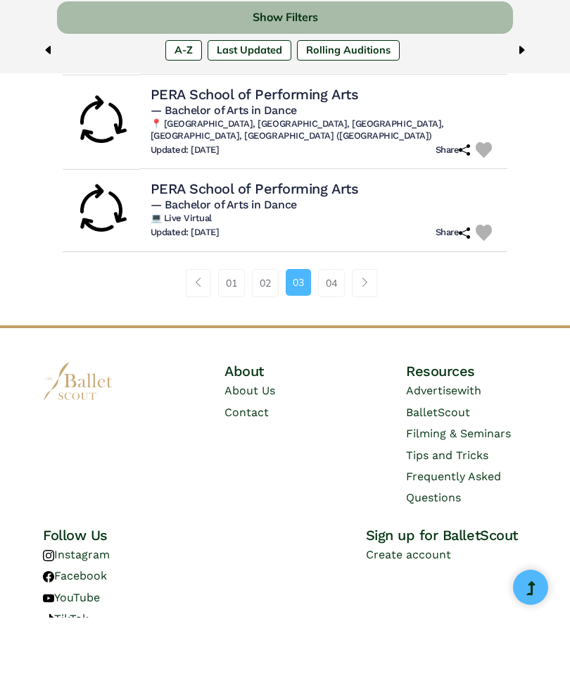
scroll to position [998, 0]
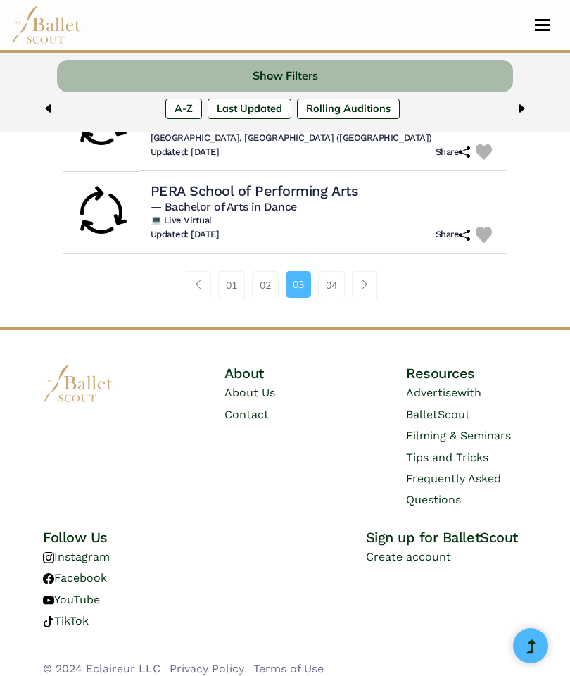
click at [231, 279] on link "01" at bounding box center [231, 285] width 27 height 28
click at [236, 281] on link "01" at bounding box center [231, 285] width 27 height 28
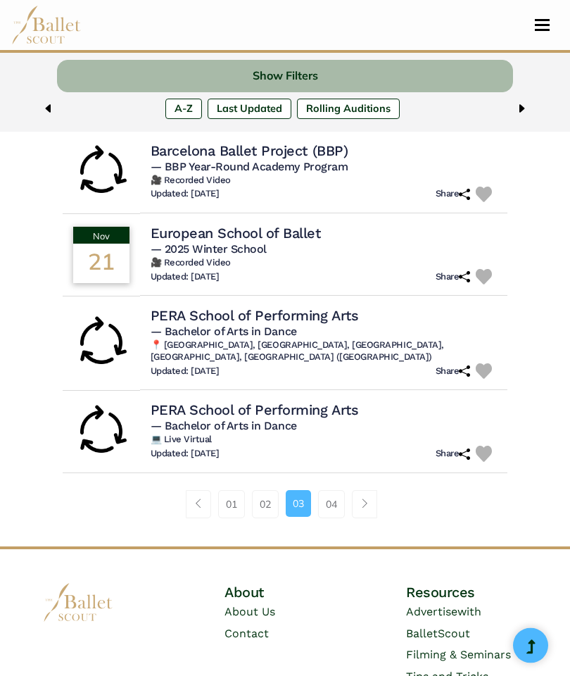
scroll to position [779, 0]
click at [262, 494] on link "02" at bounding box center [265, 504] width 27 height 28
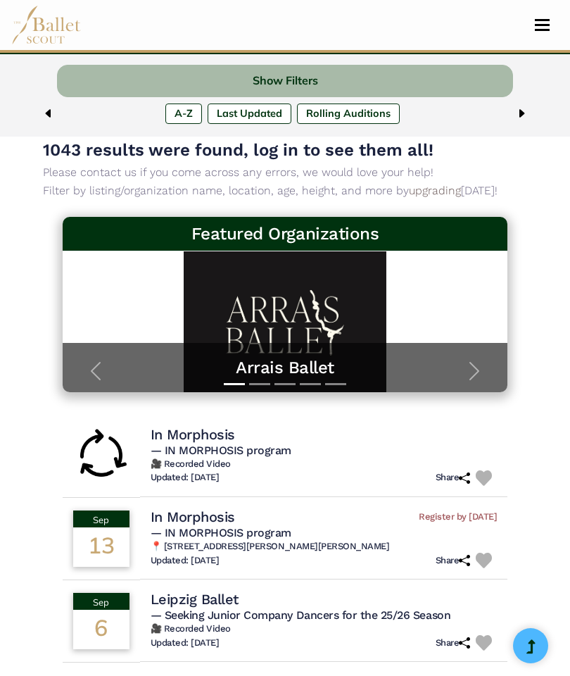
scroll to position [0, 0]
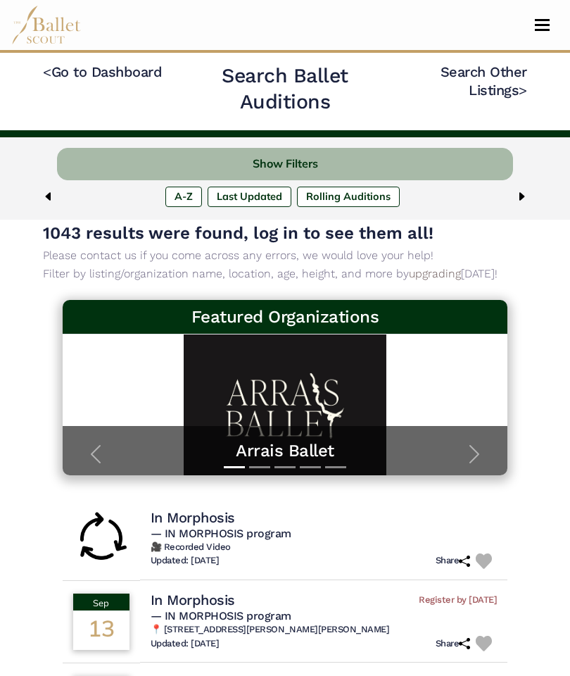
click at [54, 35] on img at bounding box center [46, 25] width 70 height 39
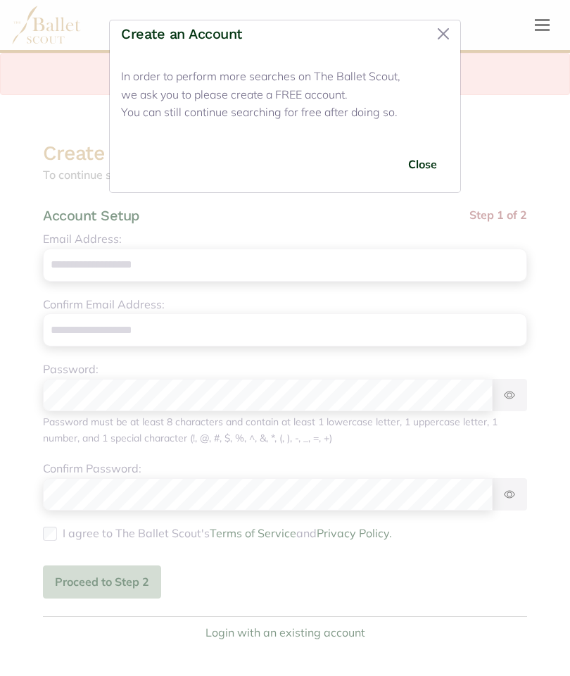
click at [448, 40] on button "Close" at bounding box center [443, 34] width 23 height 23
click at [441, 33] on button "Close" at bounding box center [443, 34] width 23 height 23
click at [453, 34] on button "Close" at bounding box center [443, 34] width 23 height 23
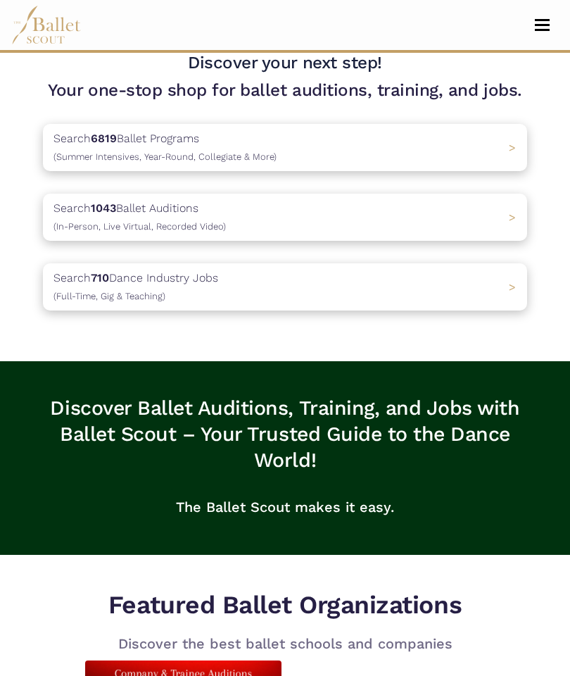
scroll to position [455, 0]
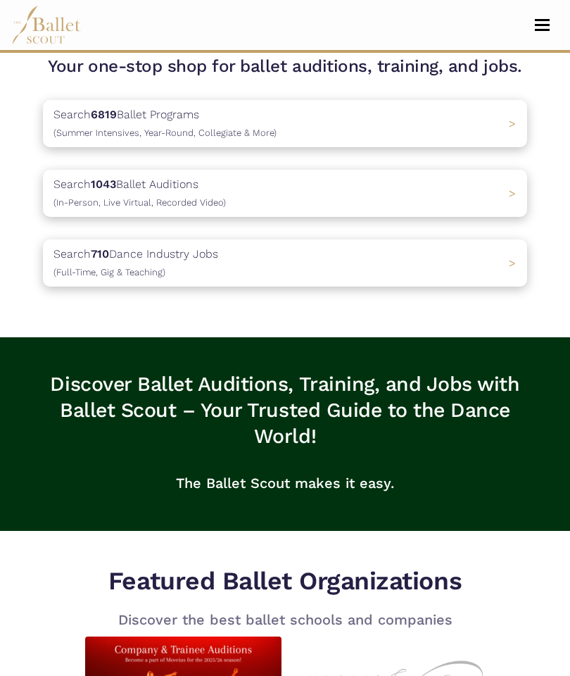
click at [365, 191] on div "Search 1043 Ballet Auditions (In-Person, Live Virtual, Recorded Video) >" at bounding box center [285, 193] width 484 height 47
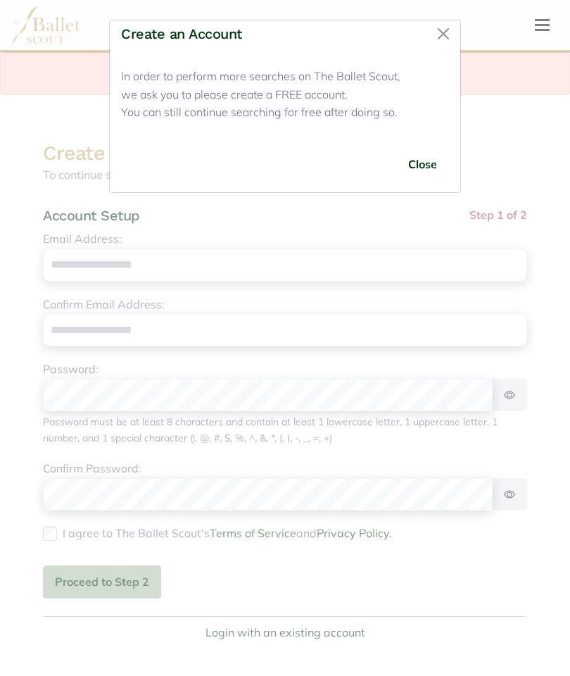
click at [424, 164] on button "Close" at bounding box center [422, 164] width 53 height 33
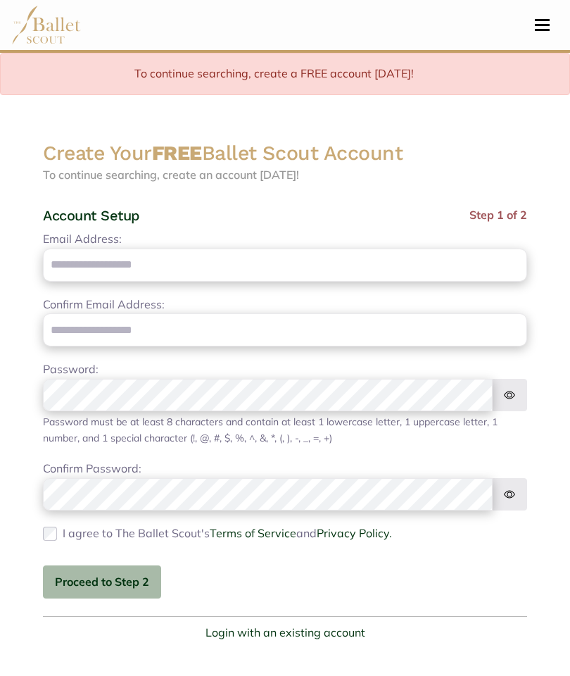
click at [534, 26] on button "Toggle navigation" at bounding box center [542, 24] width 33 height 13
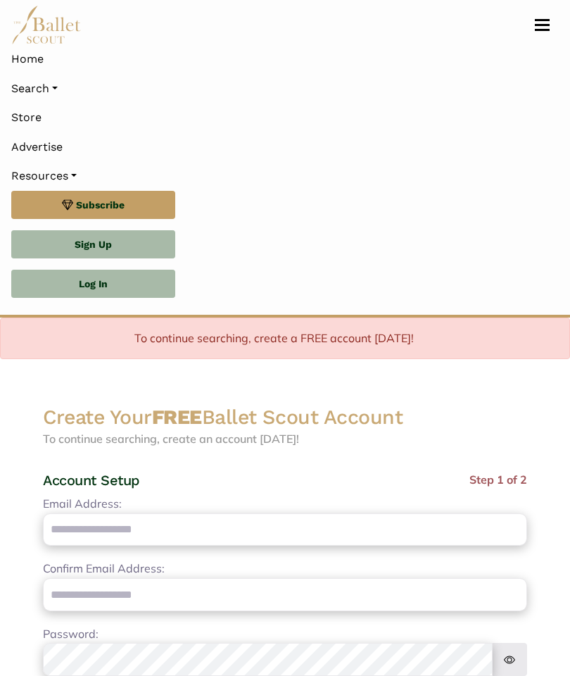
click at [125, 286] on link "Log In" at bounding box center [93, 284] width 164 height 28
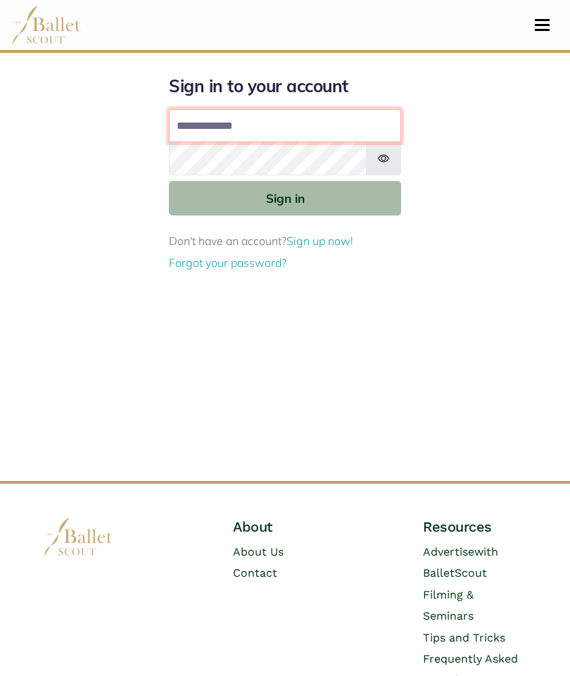
type input "**********"
click at [364, 210] on button "Sign in" at bounding box center [285, 198] width 232 height 34
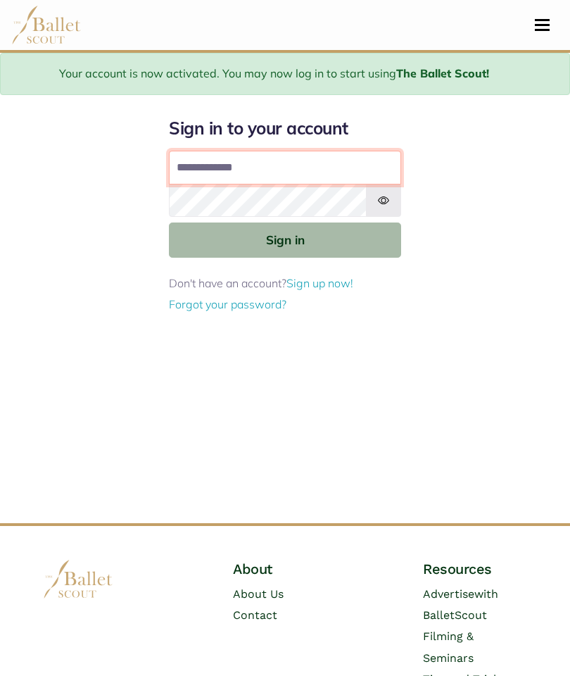
type input "**********"
click at [361, 235] on button "Sign in" at bounding box center [285, 239] width 232 height 34
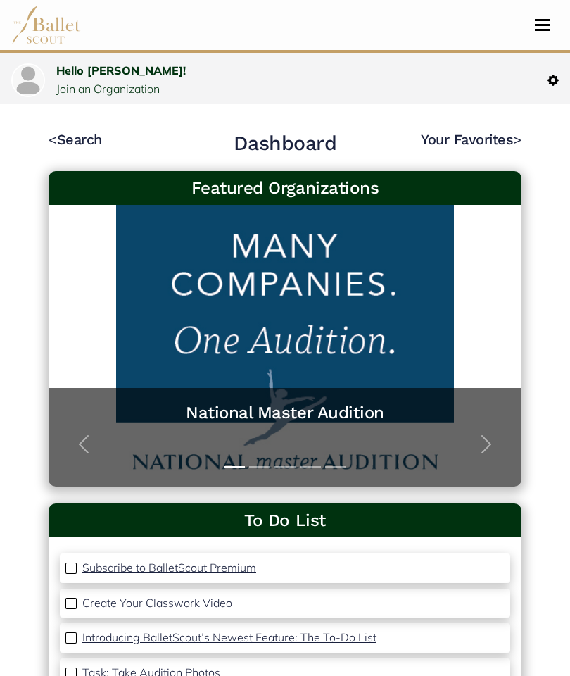
click at [548, 25] on span "Toggle navigation" at bounding box center [542, 25] width 15 height 2
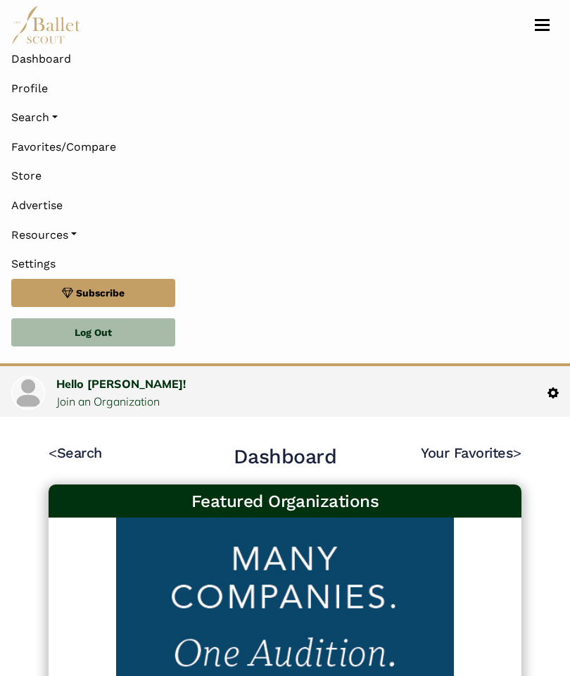
click at [53, 27] on img at bounding box center [46, 25] width 70 height 39
click at [52, 33] on img at bounding box center [46, 25] width 70 height 39
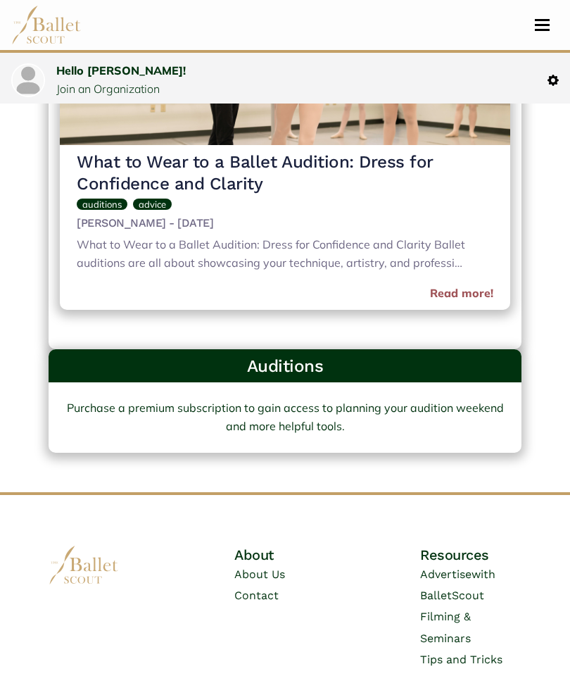
scroll to position [1233, 0]
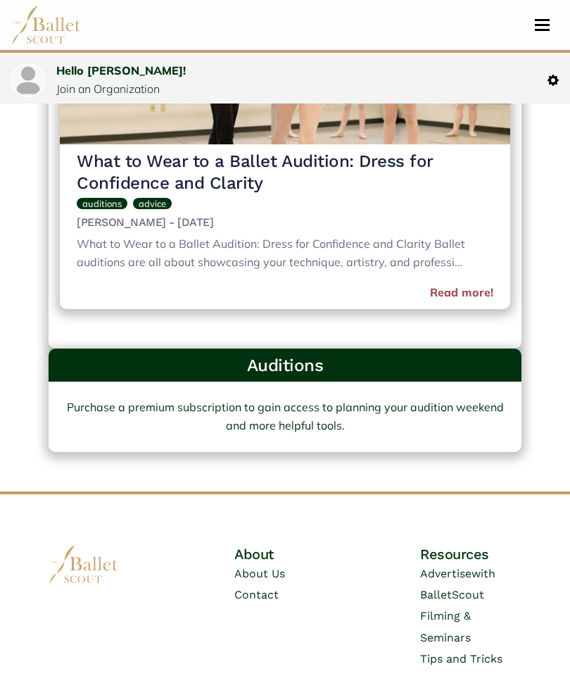
click at [342, 371] on div "Auditions" at bounding box center [285, 366] width 473 height 34
click at [352, 367] on div "Auditions" at bounding box center [285, 366] width 473 height 34
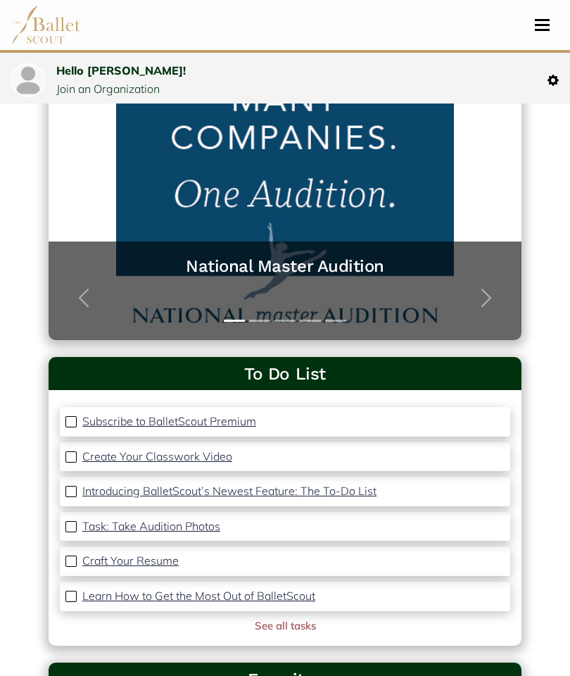
scroll to position [0, 0]
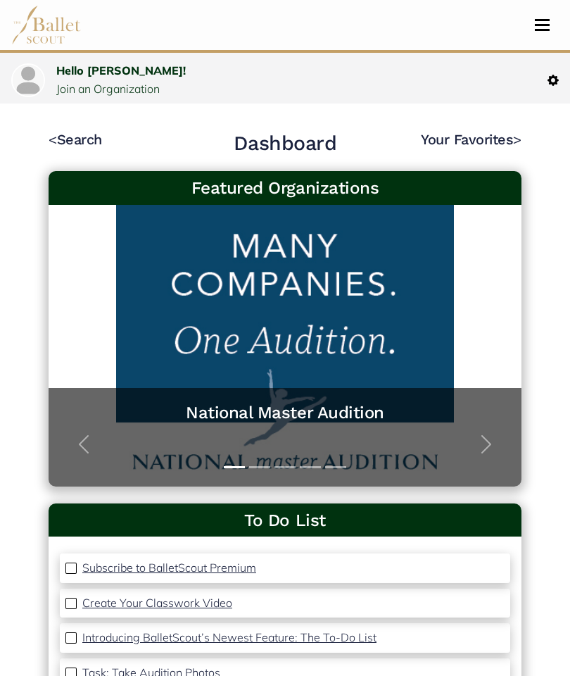
click at [541, 81] on div "Account Settings" at bounding box center [422, 80] width 274 height 11
click at [551, 84] on img at bounding box center [553, 80] width 11 height 11
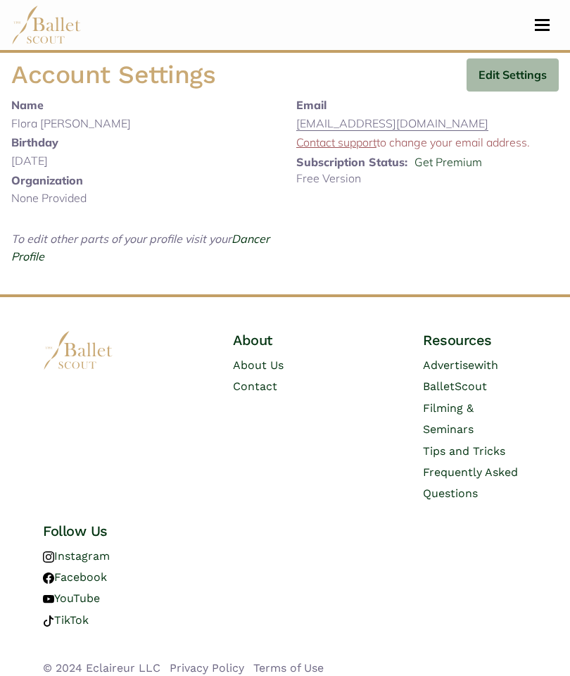
click at [540, 30] on span "Toggle navigation" at bounding box center [542, 30] width 15 height 2
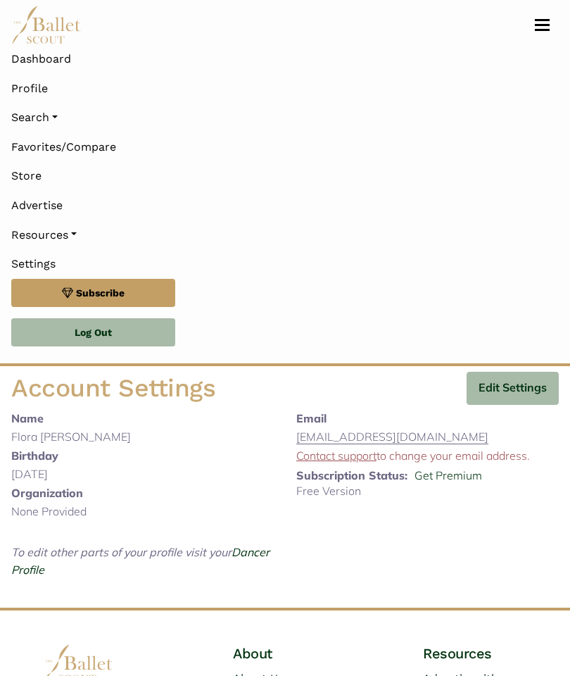
click at [65, 120] on link "Search" at bounding box center [285, 118] width 548 height 30
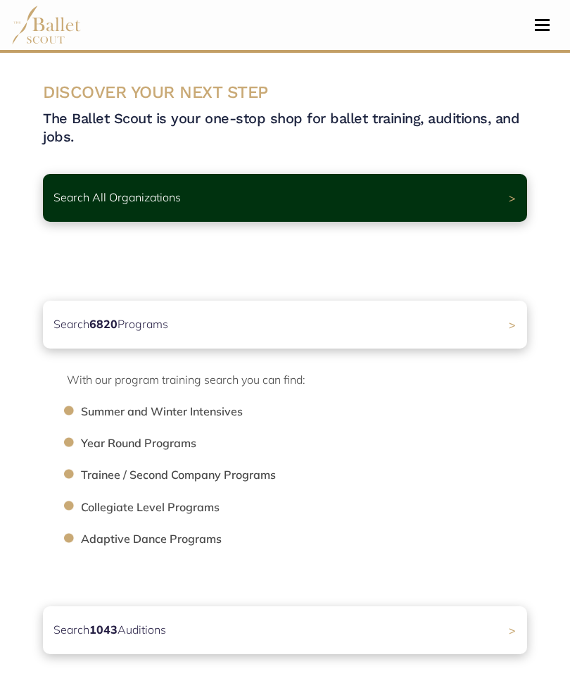
click at [507, 213] on div "Search All Organizations >" at bounding box center [285, 198] width 484 height 48
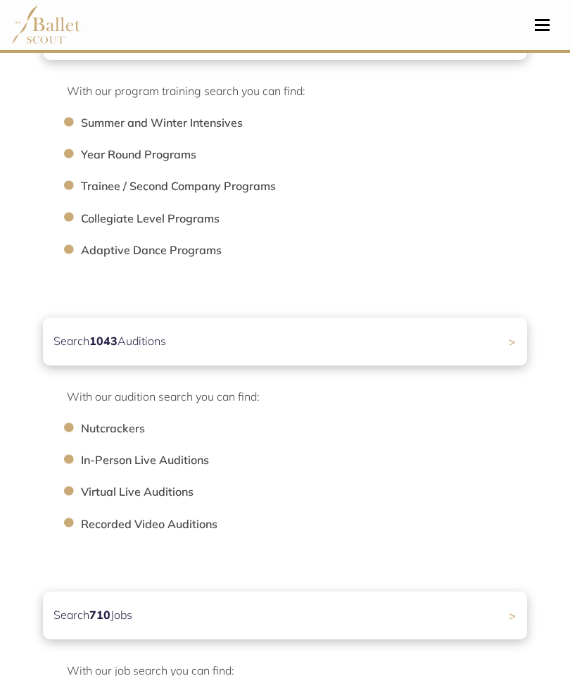
scroll to position [289, 0]
click at [504, 338] on div "Search 1043 Auditions >" at bounding box center [285, 341] width 484 height 48
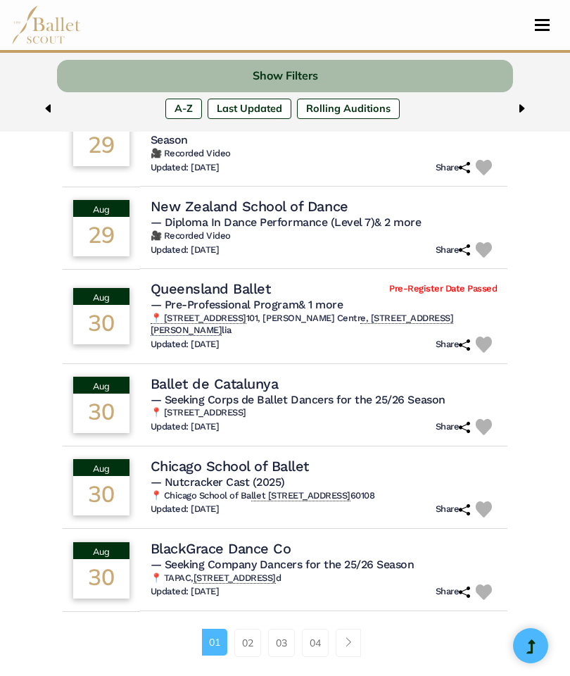
scroll to position [671, 0]
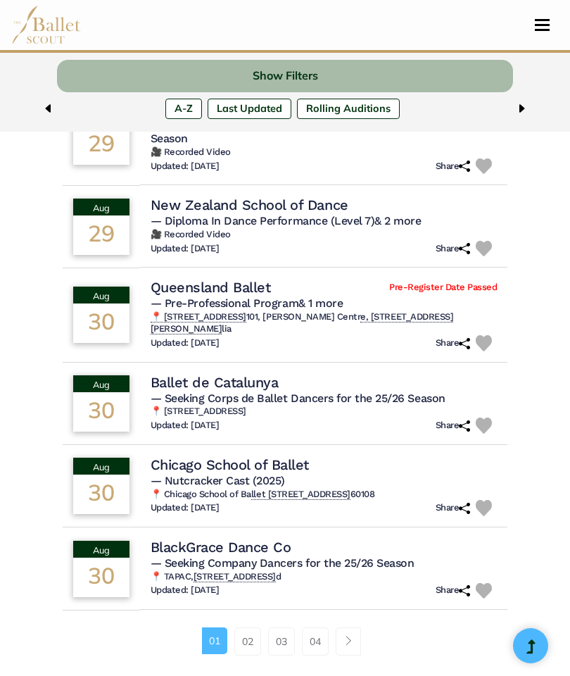
click at [249, 627] on link "02" at bounding box center [247, 641] width 27 height 28
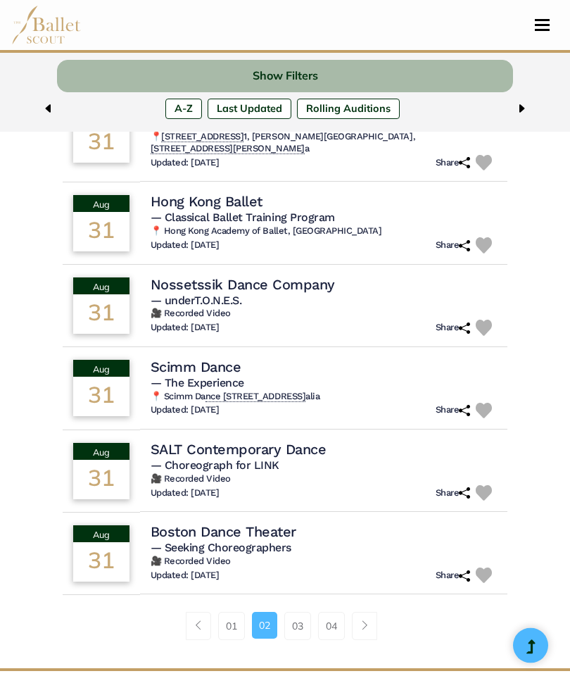
scroll to position [669, 0]
click at [306, 619] on link "03" at bounding box center [297, 626] width 27 height 28
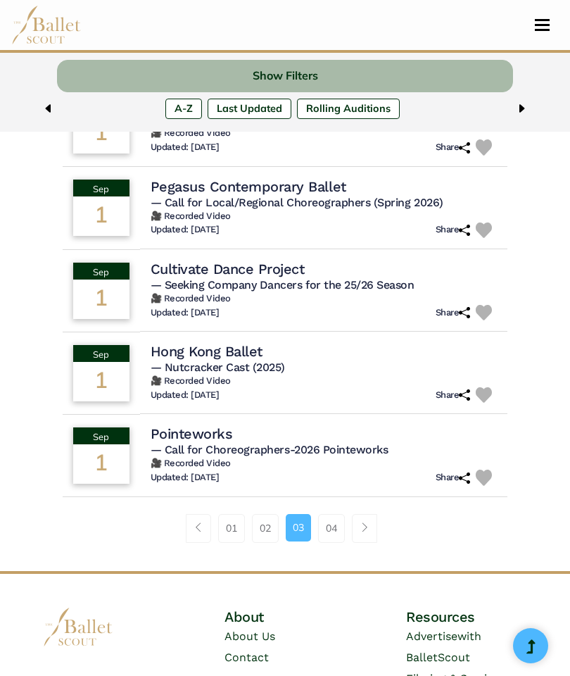
scroll to position [748, 0]
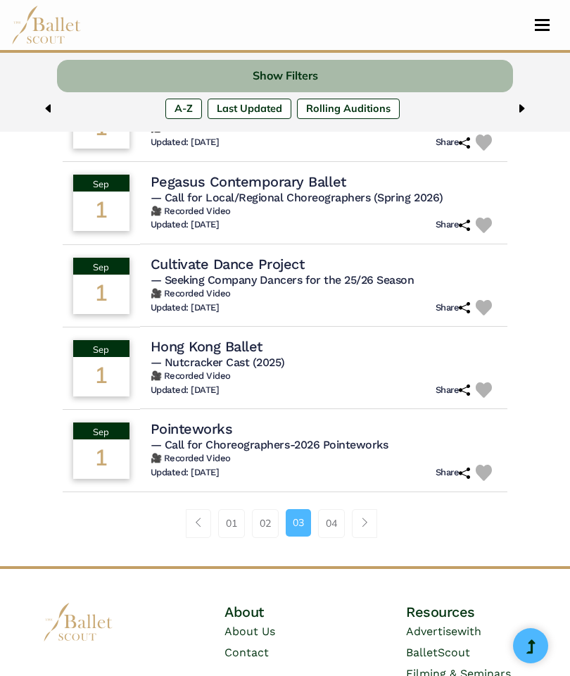
click at [335, 517] on link "04" at bounding box center [331, 523] width 27 height 28
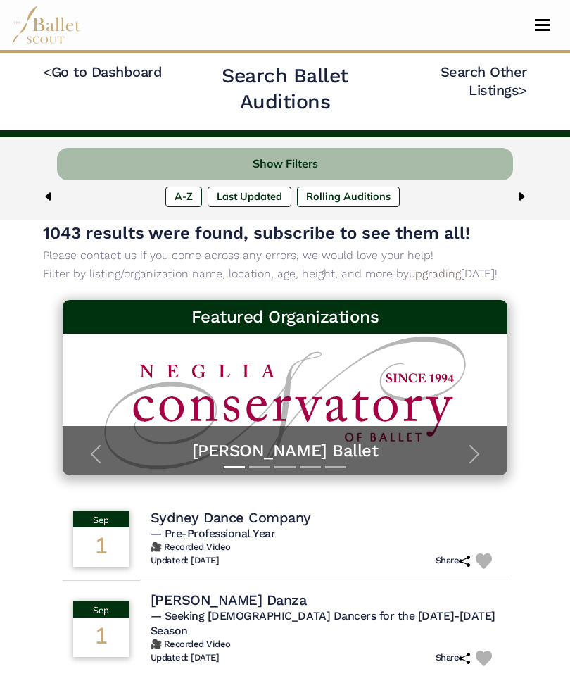
click at [63, 25] on img at bounding box center [46, 25] width 70 height 39
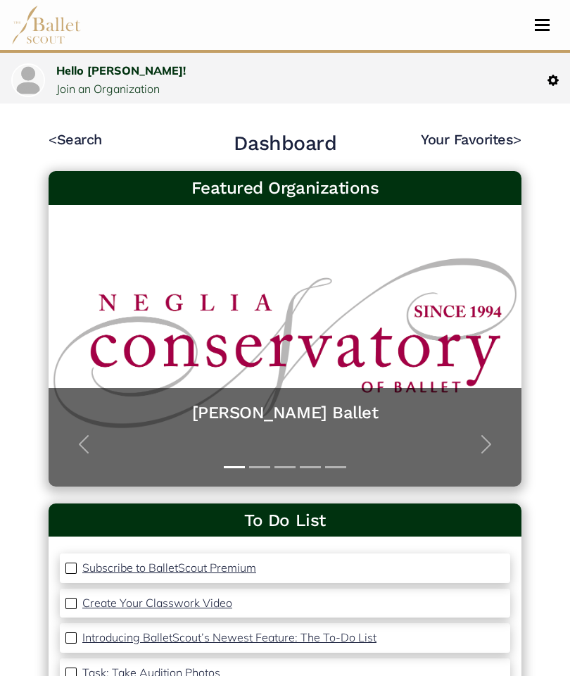
click at [537, 31] on button "Toggle navigation" at bounding box center [542, 24] width 33 height 13
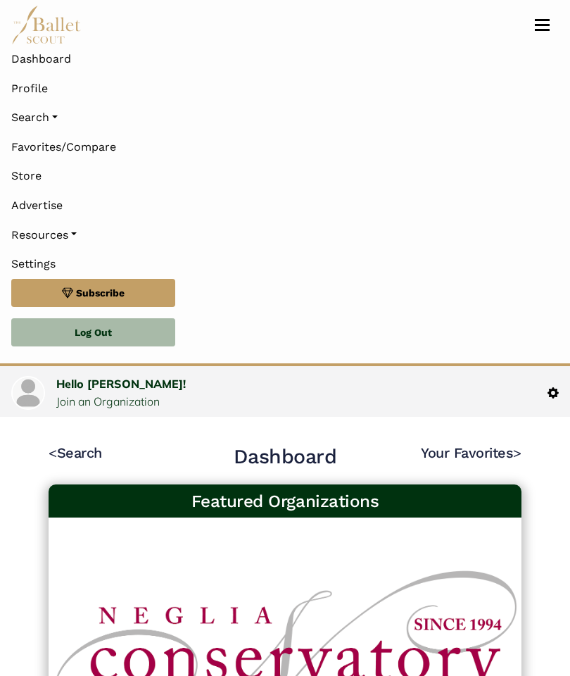
click at [67, 117] on link "Search" at bounding box center [285, 118] width 548 height 30
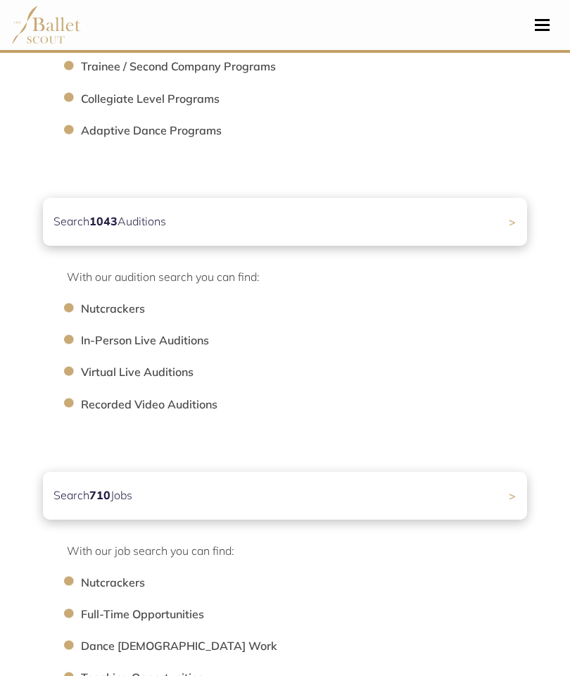
scroll to position [417, 0]
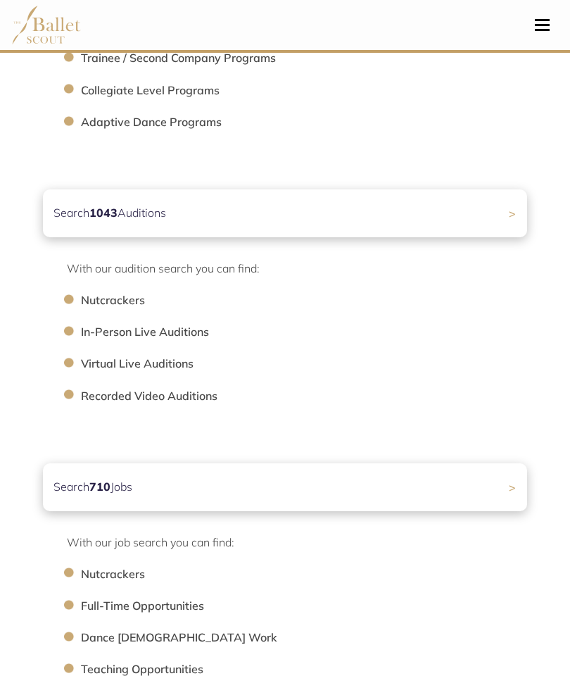
click at [206, 496] on div "Search 710 Jobs >" at bounding box center [285, 487] width 484 height 48
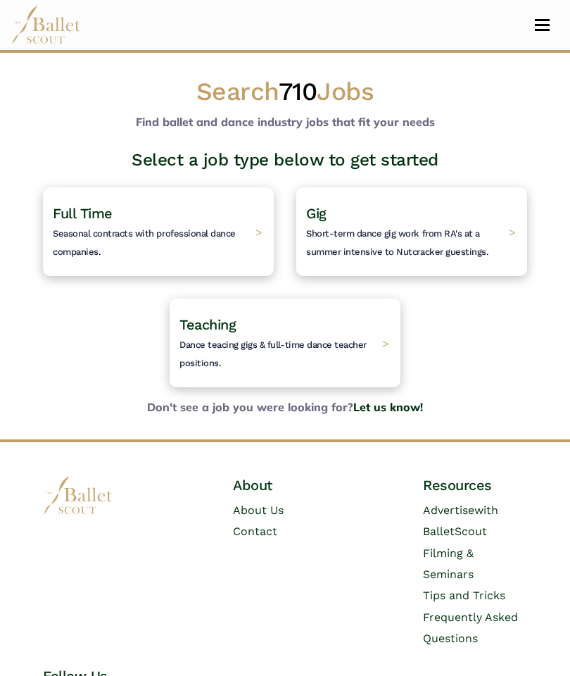
click at [231, 247] on h4 "Full Time Seasonal contracts with professional dance companies." at bounding box center [151, 231] width 196 height 55
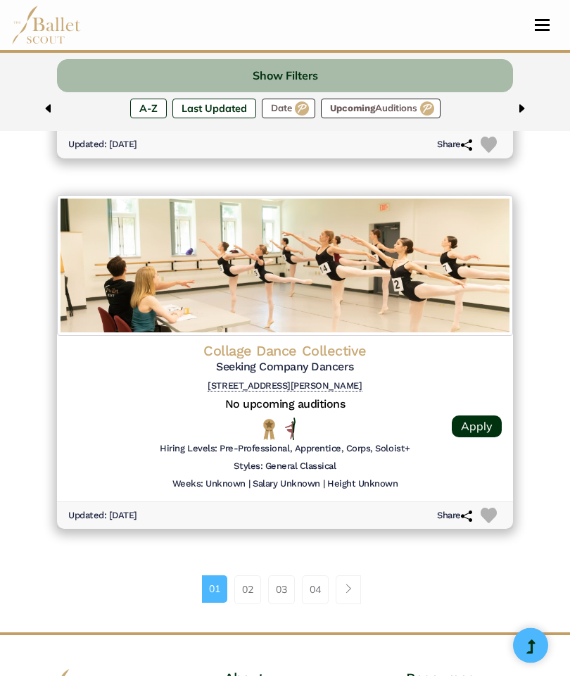
scroll to position [3414, 0]
click at [249, 575] on link "02" at bounding box center [247, 589] width 27 height 28
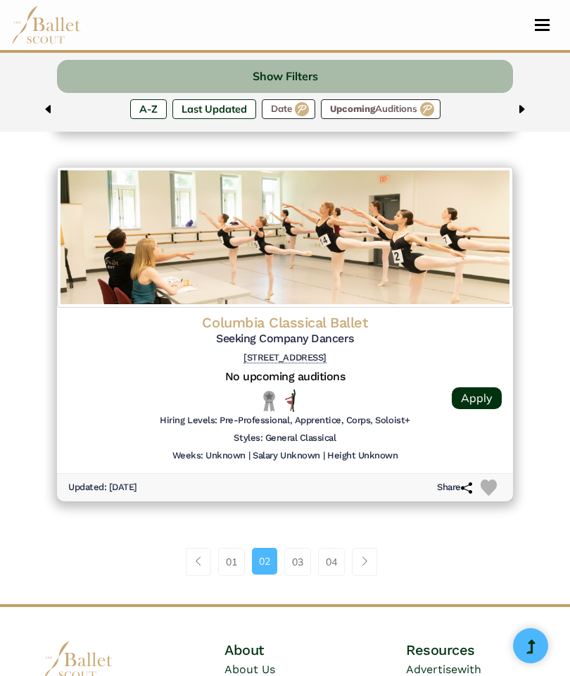
scroll to position [3444, 0]
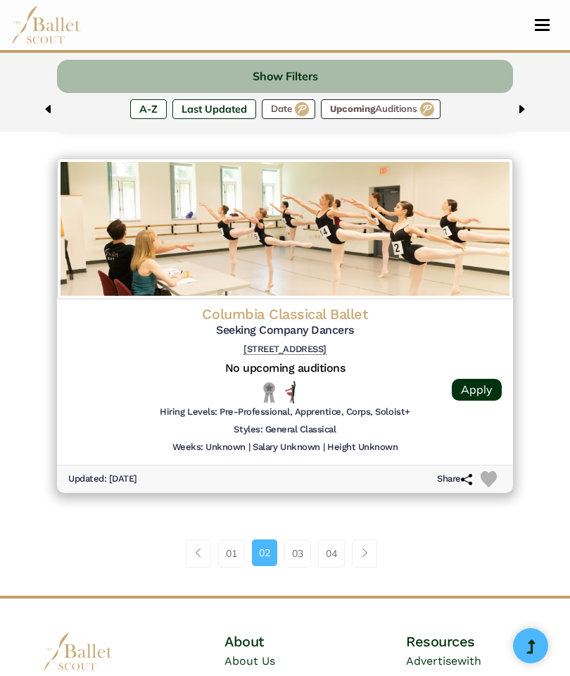
click at [311, 539] on link "03" at bounding box center [297, 553] width 27 height 28
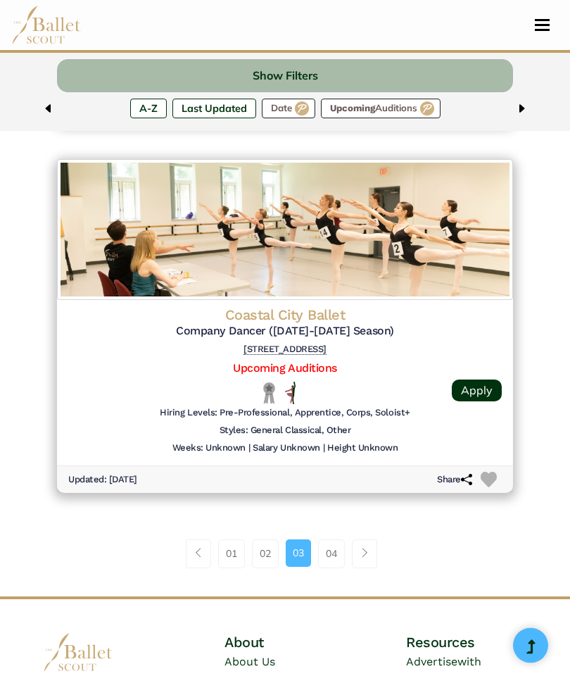
scroll to position [3444, 0]
click at [339, 539] on link "04" at bounding box center [331, 553] width 27 height 28
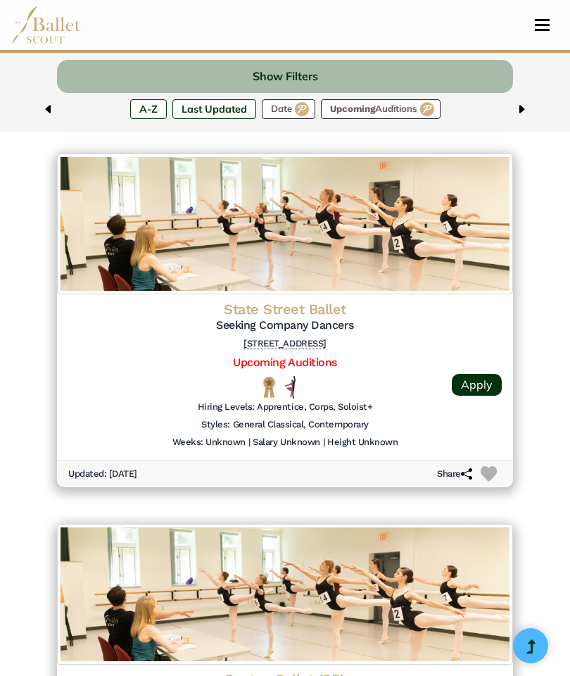
scroll to position [430, 0]
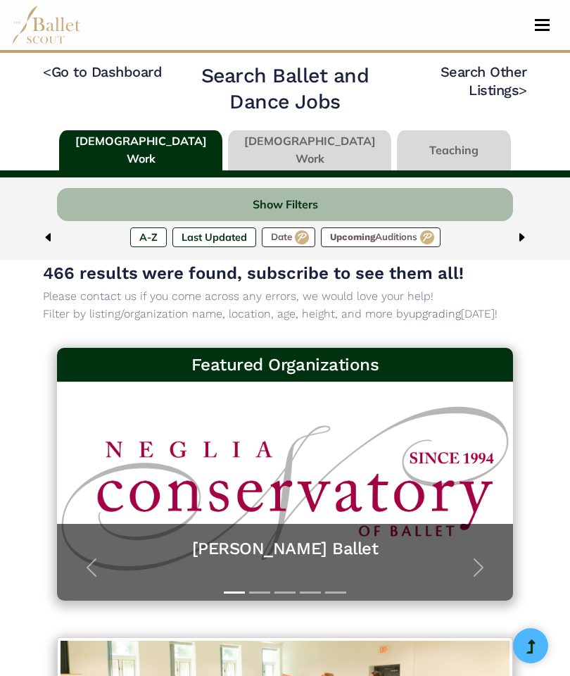
scroll to position [3470, 0]
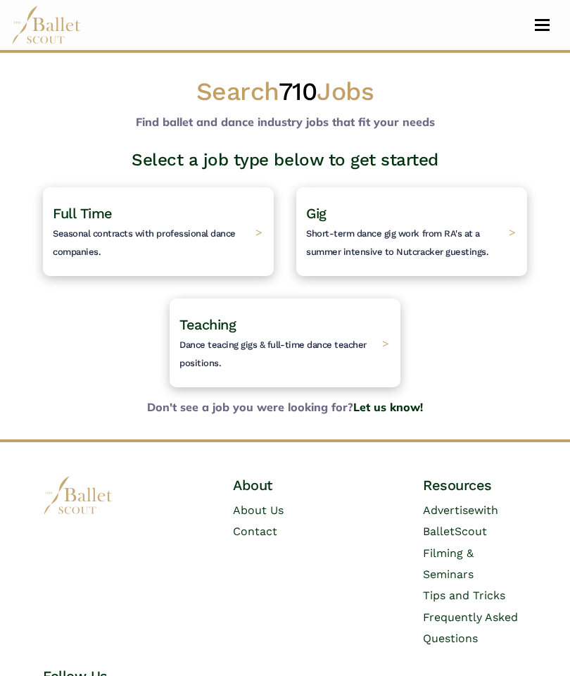
click at [419, 226] on h4 "Gig Short-term dance gig work from RA's at a summer intensive to Nutcracker gue…" at bounding box center [404, 231] width 196 height 55
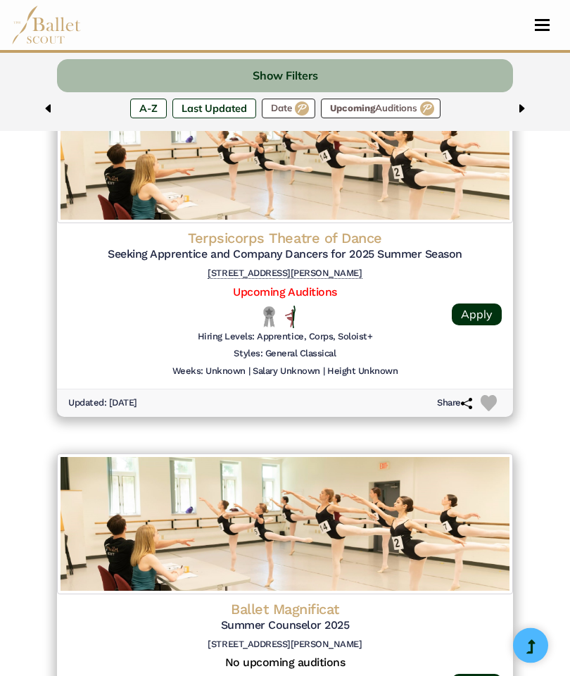
scroll to position [1292, 0]
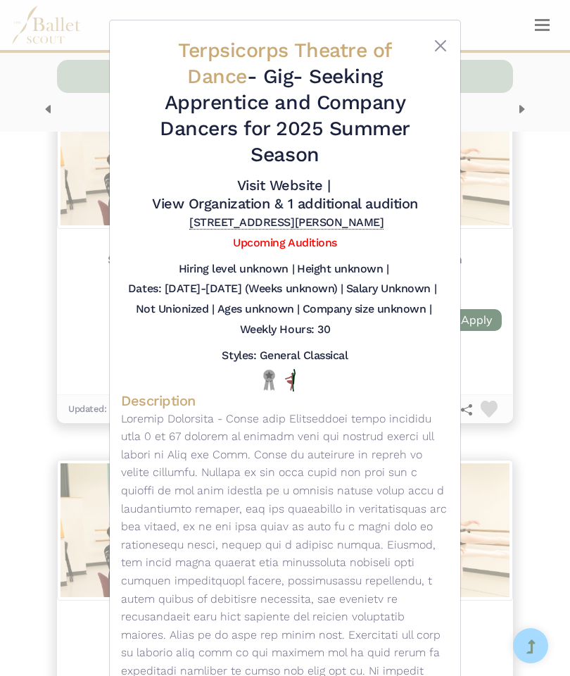
scroll to position [0, 0]
click at [347, 46] on span "Terpsicorps Theatre of Dance" at bounding box center [284, 63] width 213 height 49
click at [496, 150] on div "Terpsicorps Theatre of Dance - Gig - Seeking Apprentice and Company Dancers for…" at bounding box center [285, 338] width 570 height 676
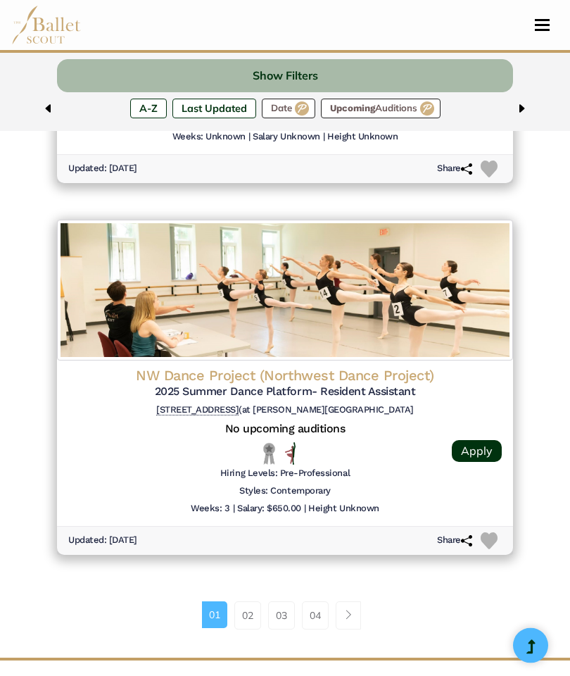
scroll to position [3400, 0]
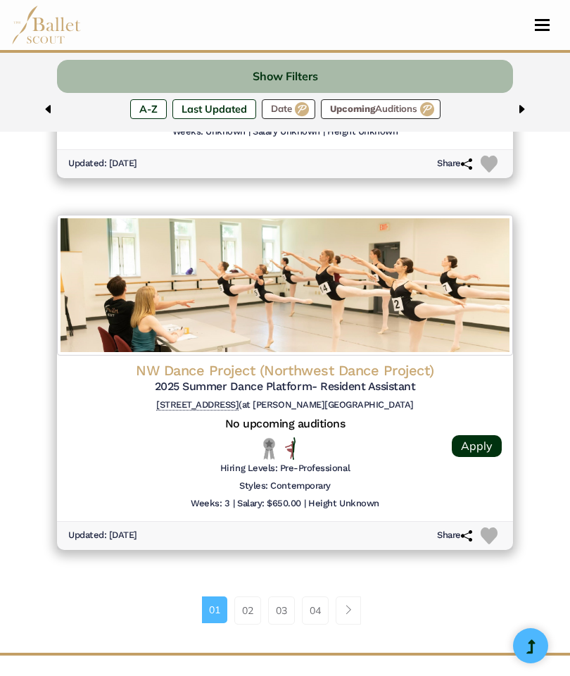
click at [244, 596] on link "02" at bounding box center [247, 610] width 27 height 28
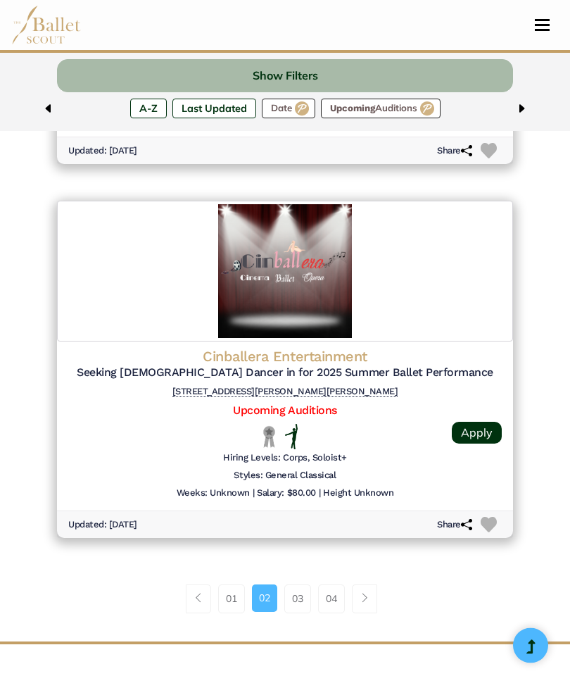
scroll to position [3408, 0]
click at [303, 584] on link "03" at bounding box center [297, 598] width 27 height 28
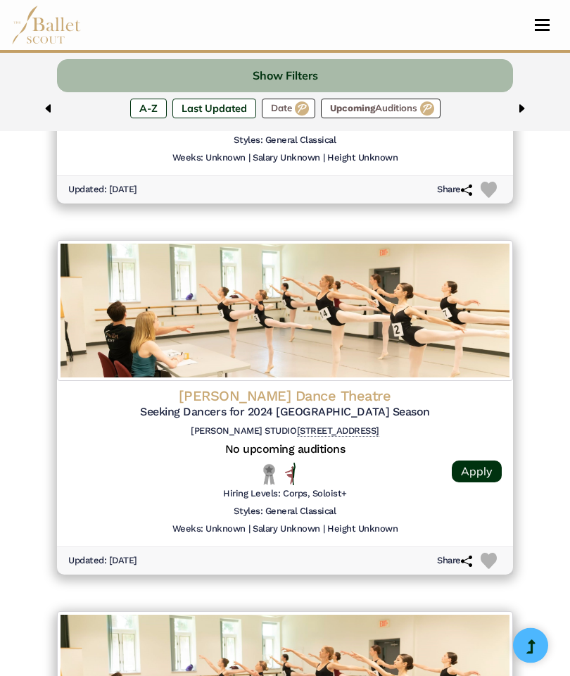
scroll to position [1509, 0]
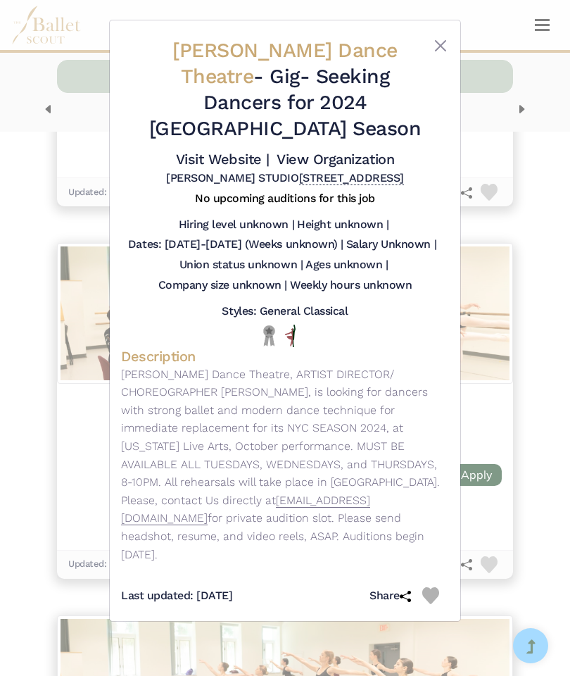
click at [443, 46] on button "Close" at bounding box center [440, 45] width 17 height 17
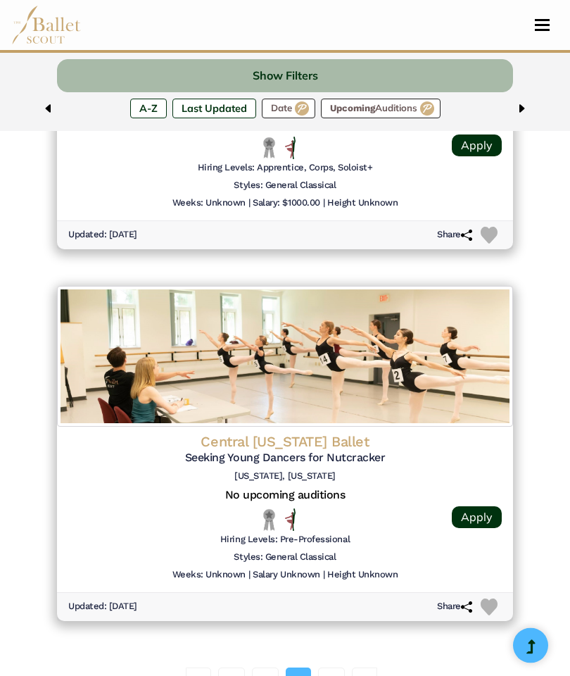
scroll to position [3326, 0]
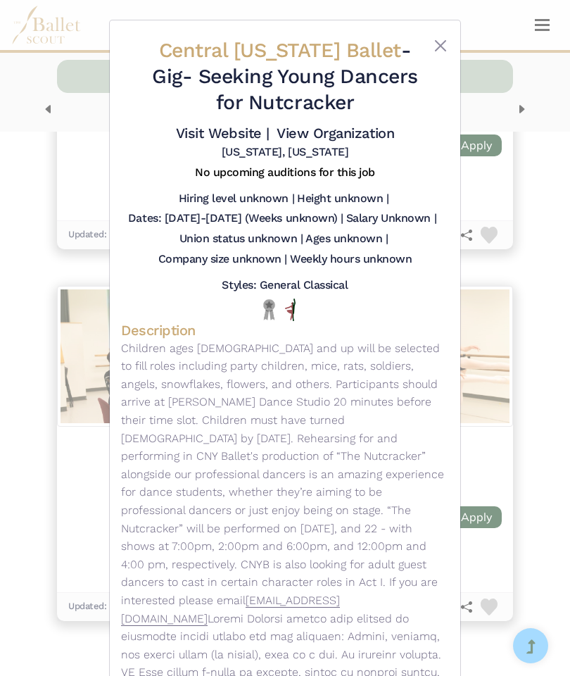
scroll to position [0, 0]
click at [438, 48] on button "Close" at bounding box center [440, 45] width 17 height 17
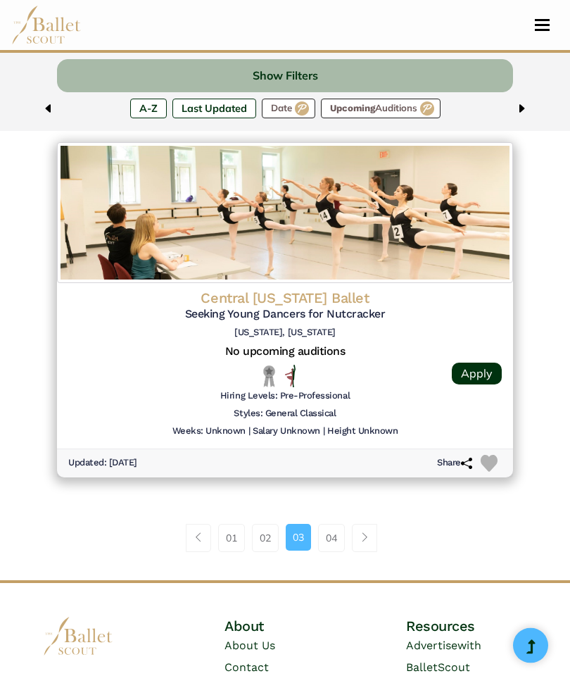
scroll to position [3492, 0]
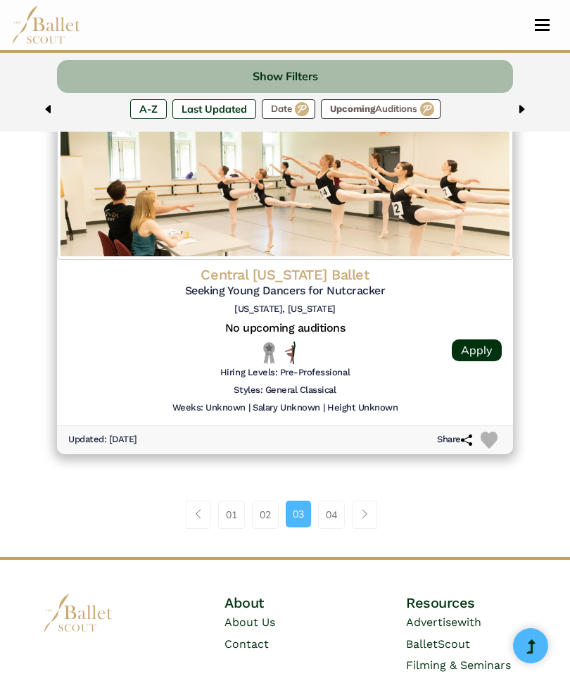
click at [334, 500] on link "04" at bounding box center [331, 514] width 27 height 28
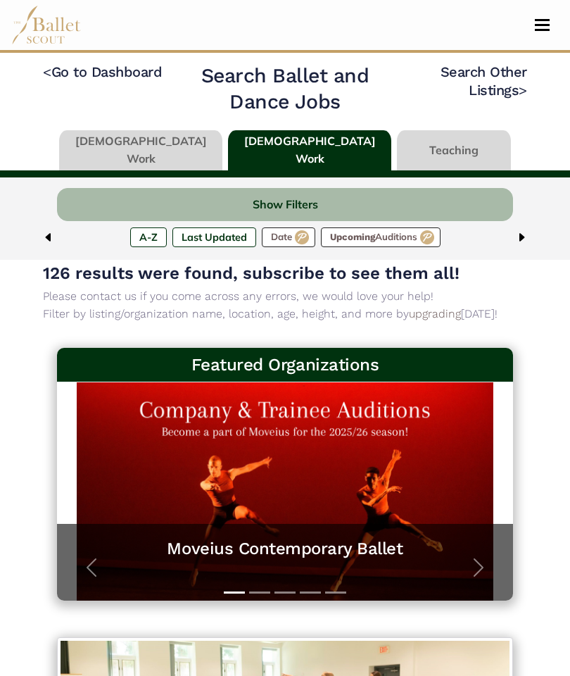
click at [417, 151] on link at bounding box center [454, 150] width 114 height 40
click at [417, 165] on link at bounding box center [454, 150] width 114 height 40
click at [441, 149] on link at bounding box center [454, 150] width 114 height 40
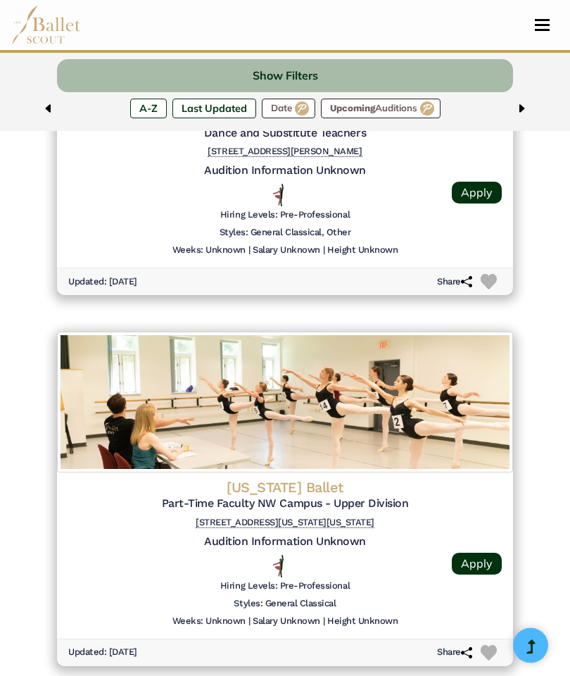
scroll to position [677, 0]
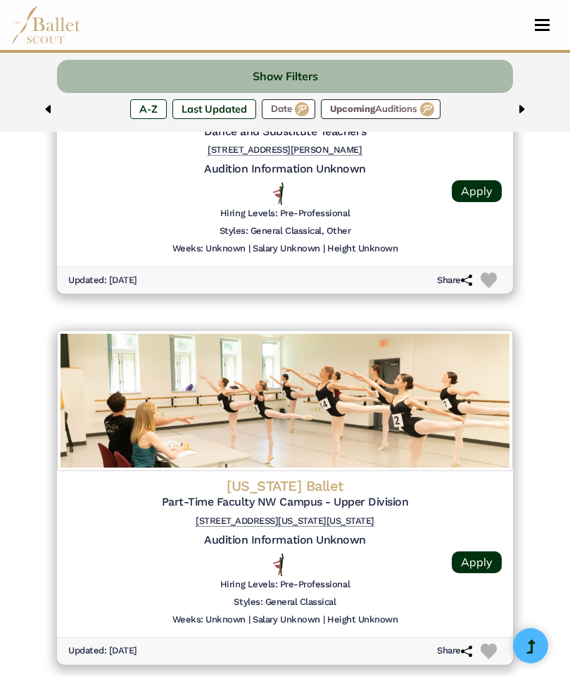
click at [294, 110] on label "Date" at bounding box center [288, 109] width 53 height 20
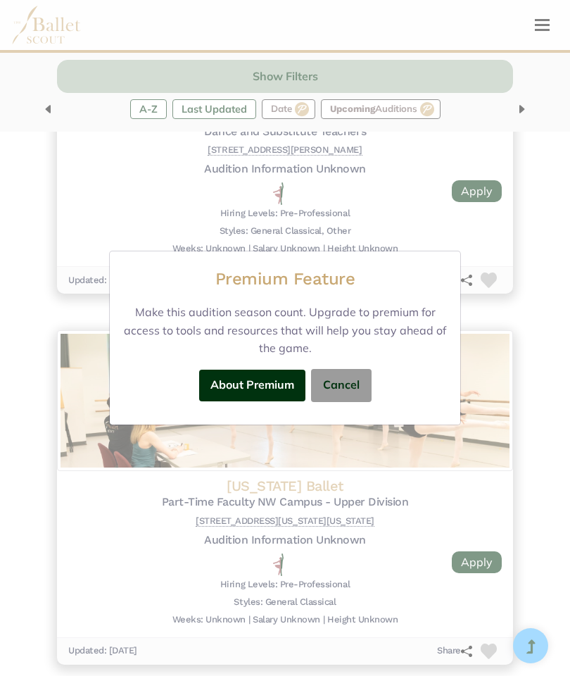
click at [358, 402] on button "Cancel" at bounding box center [341, 385] width 61 height 33
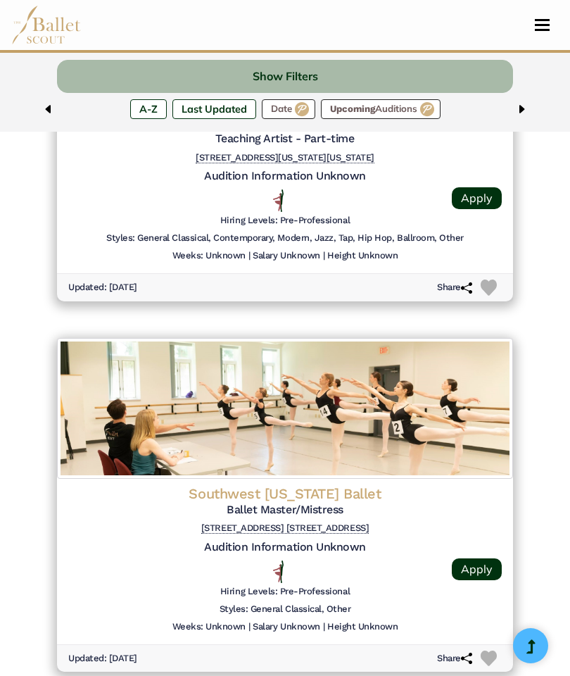
scroll to position [1781, 0]
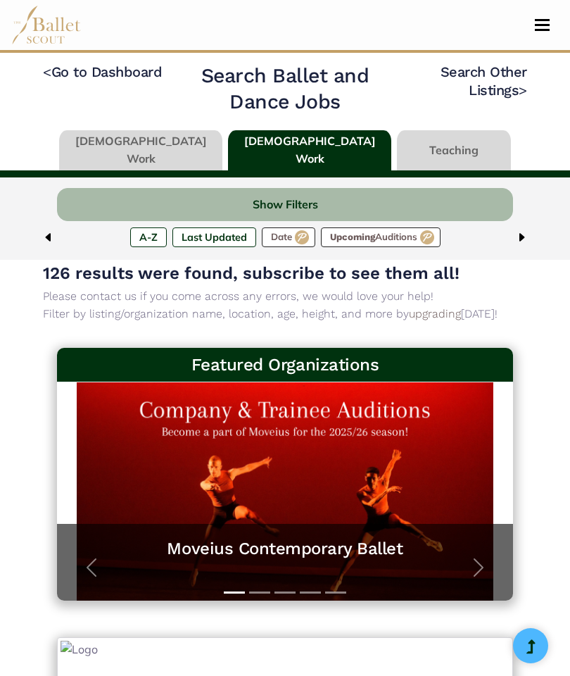
scroll to position [3549, 0]
